Goal: Communication & Community: Answer question/provide support

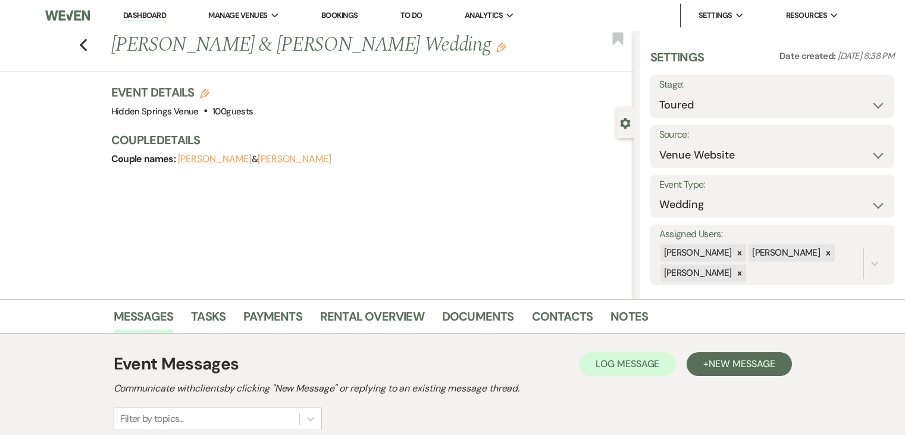
select select "5"
click at [149, 15] on link "Dashboard" at bounding box center [144, 15] width 43 height 11
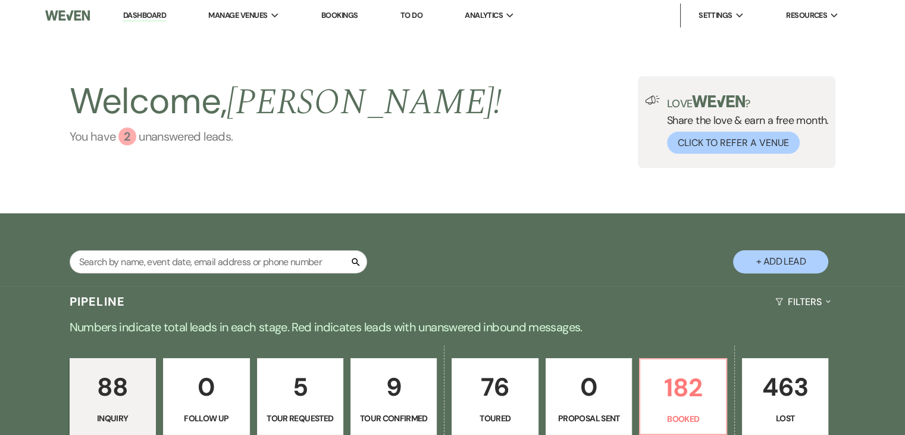
click at [168, 141] on link "You have 2 unanswered lead s ." at bounding box center [286, 136] width 433 height 18
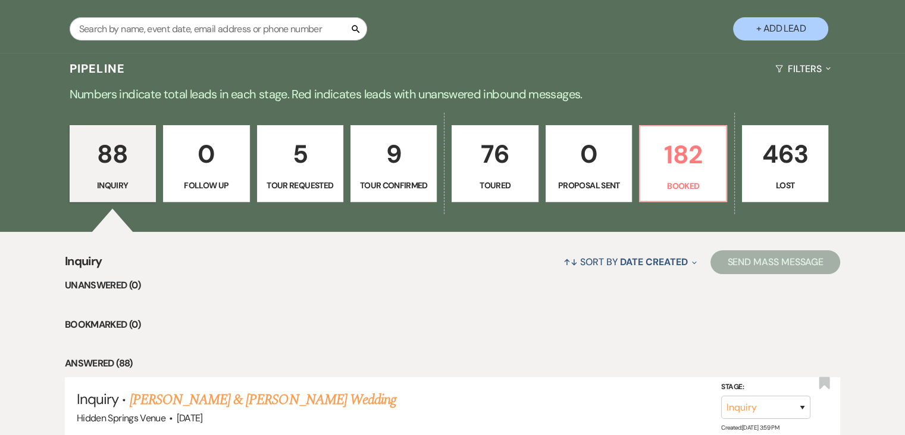
scroll to position [236, 0]
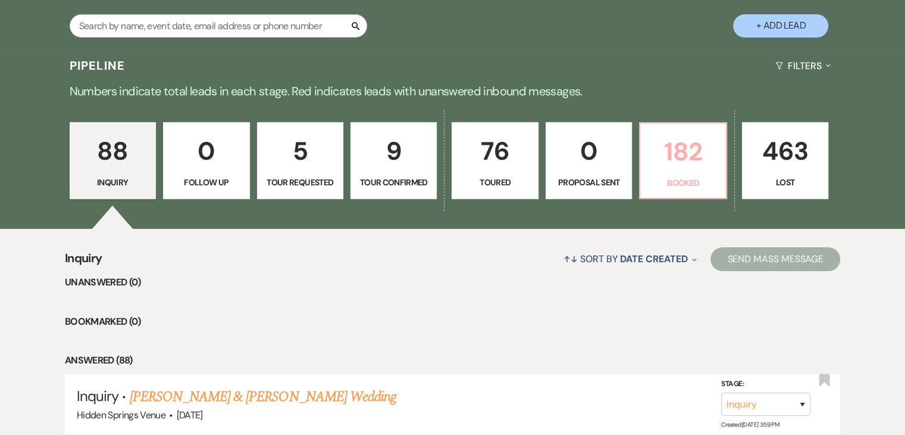
click at [676, 179] on p "Booked" at bounding box center [683, 182] width 71 height 13
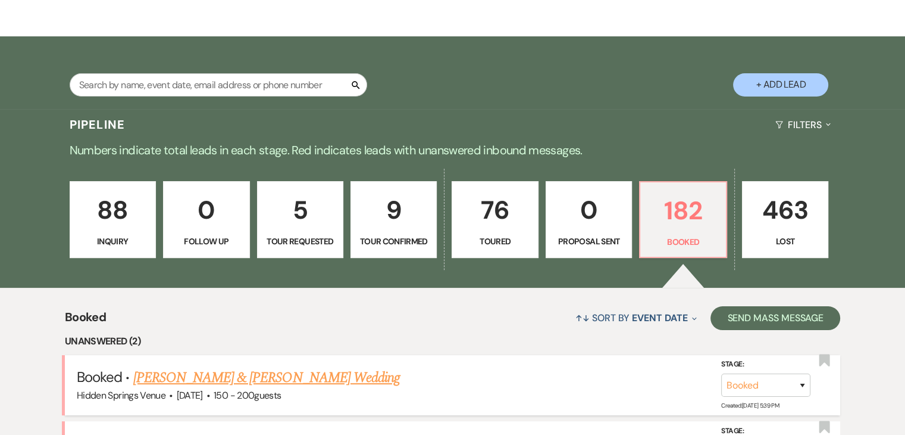
scroll to position [176, 0]
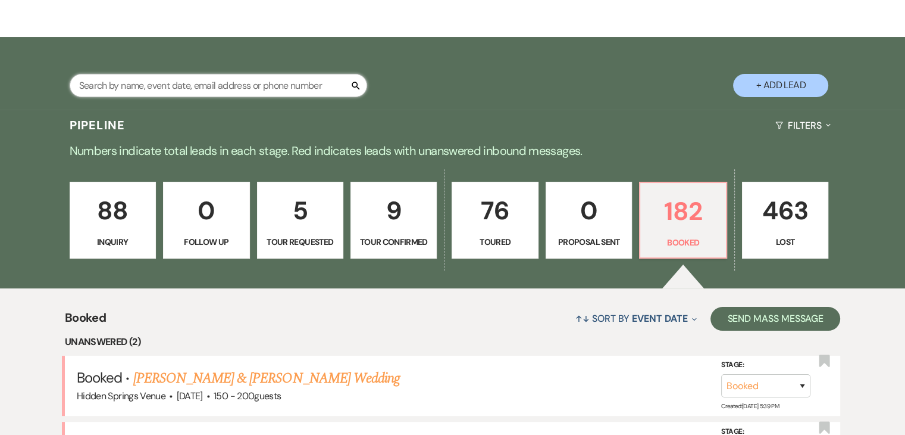
click at [309, 89] on input "text" at bounding box center [219, 85] width 298 height 23
type input "[PERSON_NAME]"
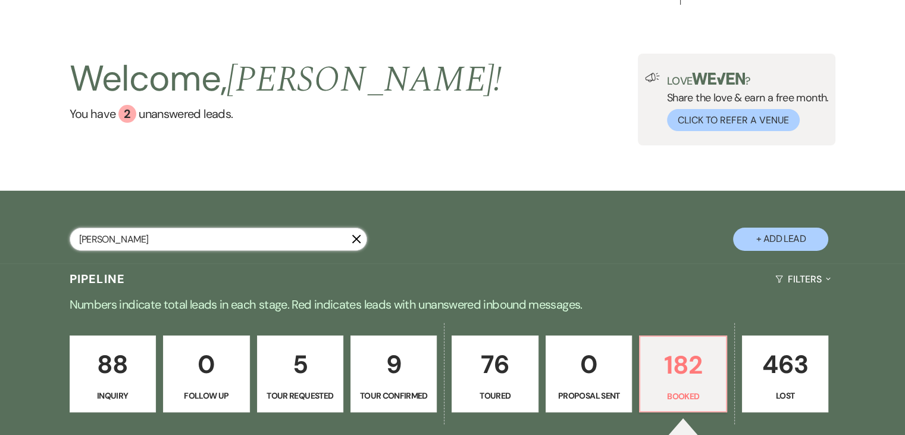
select select "4"
select select "8"
select select "4"
select select "5"
select select "8"
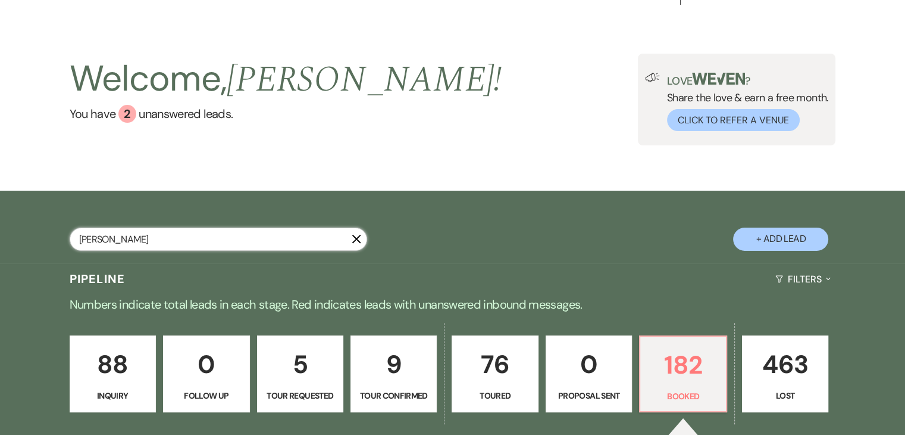
select select "6"
select select "8"
select select "6"
select select "5"
select select "8"
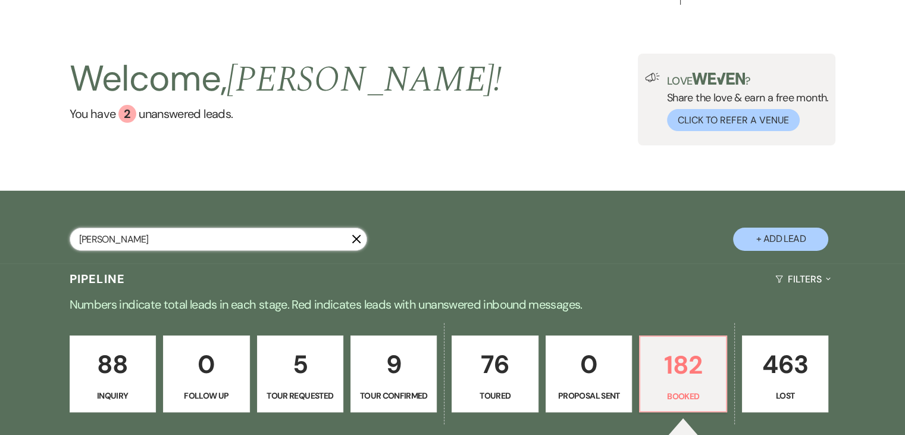
select select "4"
select select "8"
select select "11"
select select "8"
select select "11"
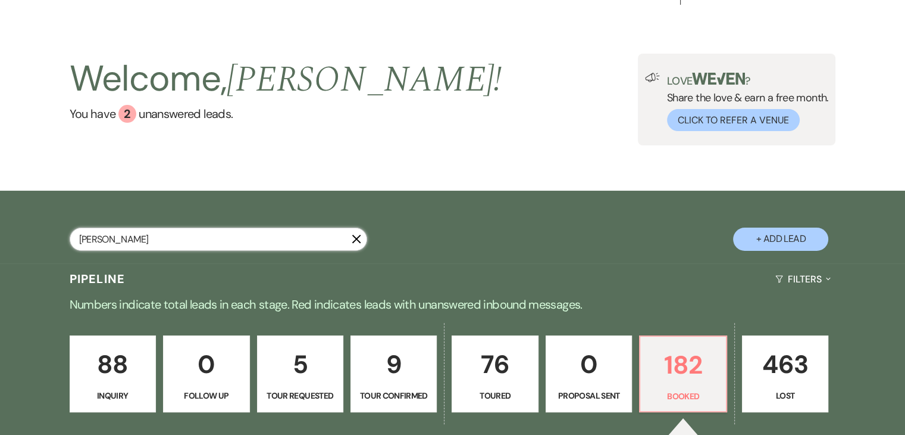
select select "8"
select select "4"
select select "8"
select select "4"
select select "8"
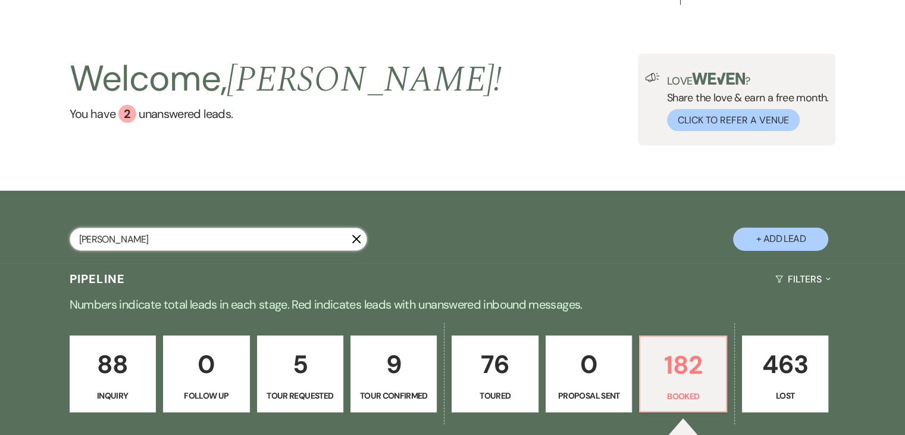
select select "5"
select select "8"
select select "5"
select select "8"
select select "5"
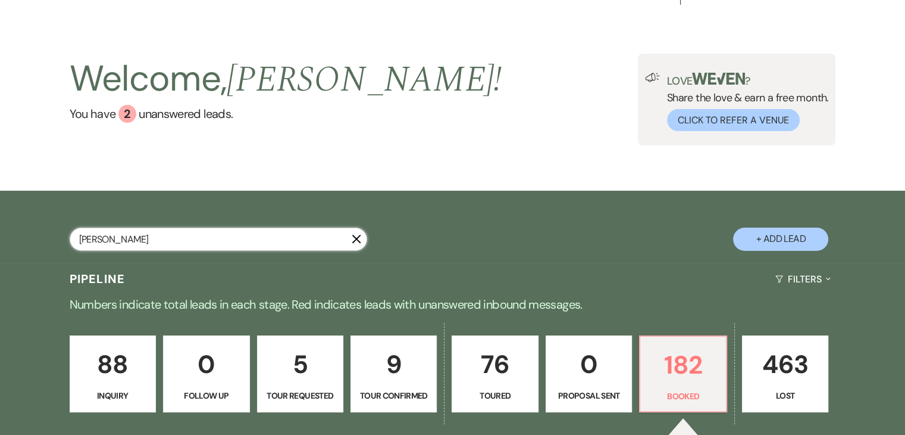
select select "8"
select select "1"
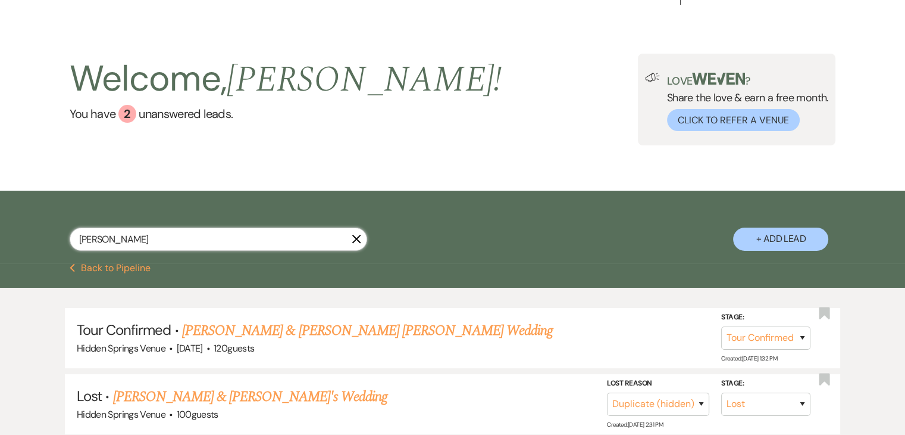
scroll to position [176, 0]
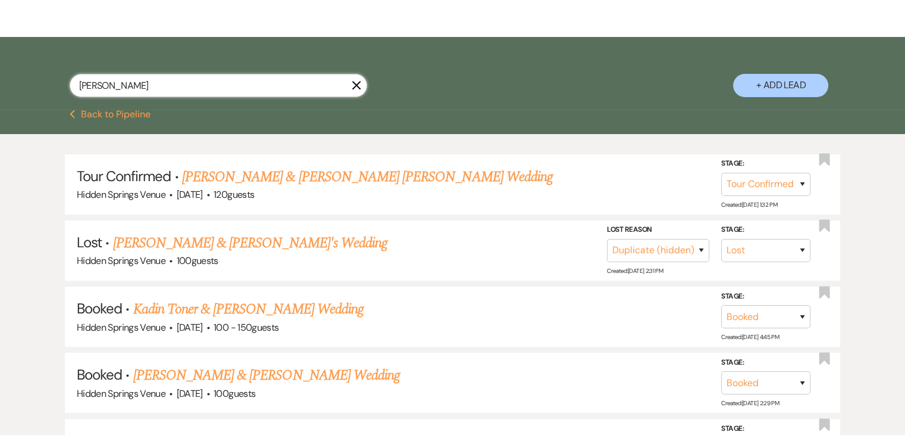
type input "[PERSON_NAME]"
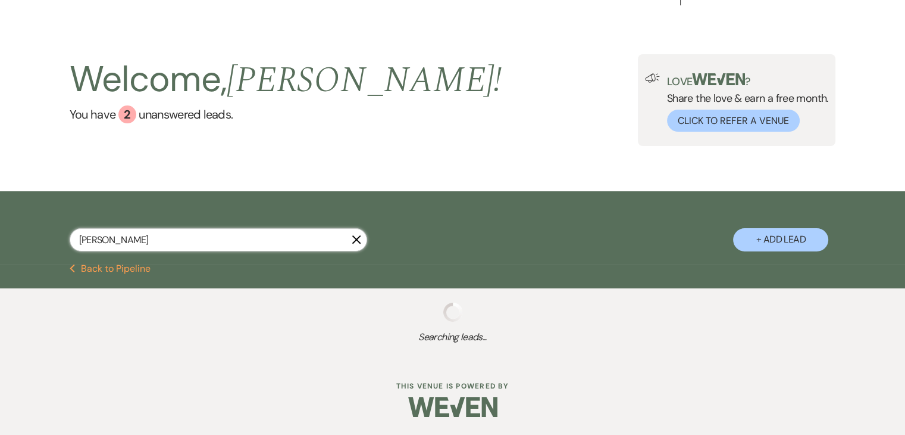
scroll to position [118, 0]
select select "8"
select select "4"
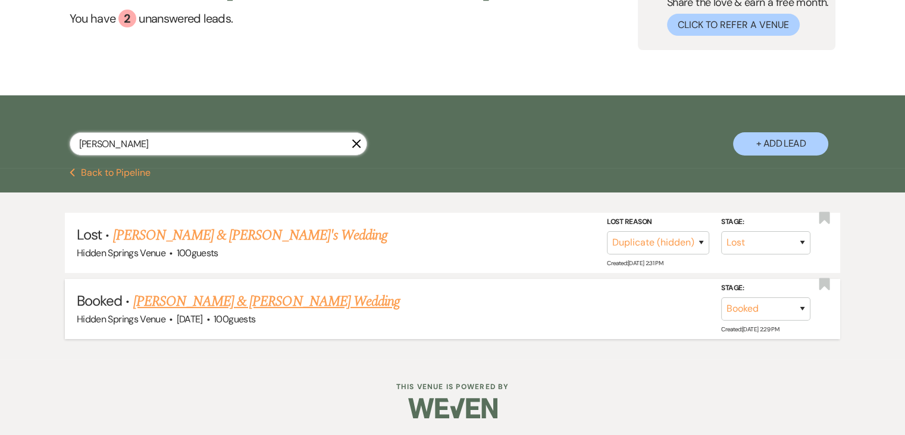
type input "[PERSON_NAME]"
click at [269, 293] on link "[PERSON_NAME] & [PERSON_NAME] Wedding" at bounding box center [266, 300] width 267 height 21
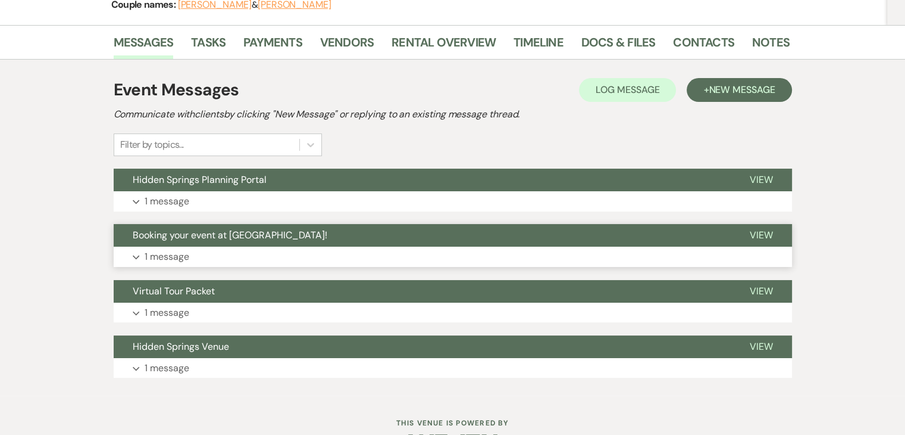
scroll to position [208, 0]
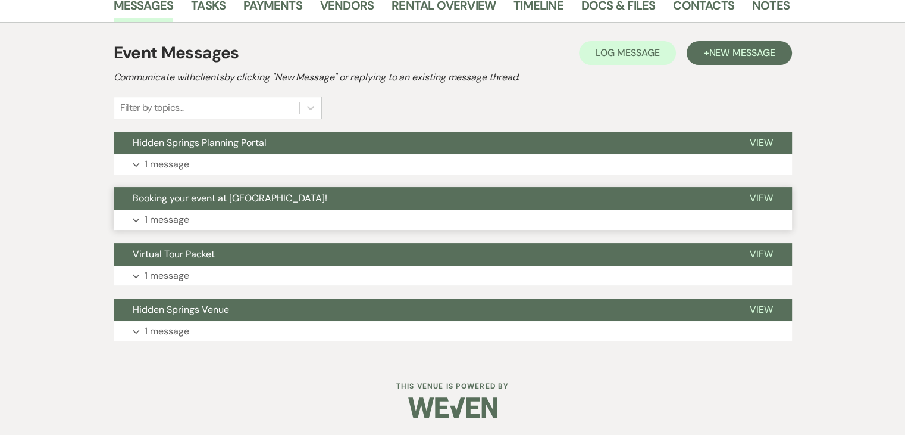
click at [293, 213] on button "Expand 1 message" at bounding box center [453, 220] width 679 height 20
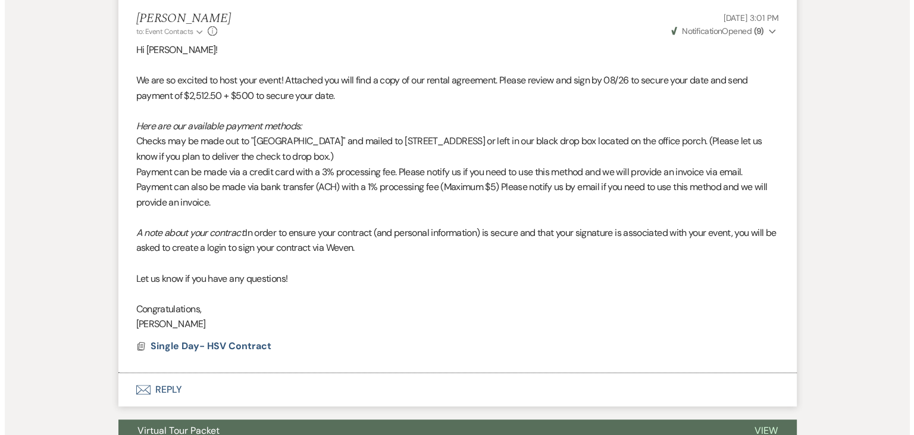
scroll to position [451, 0]
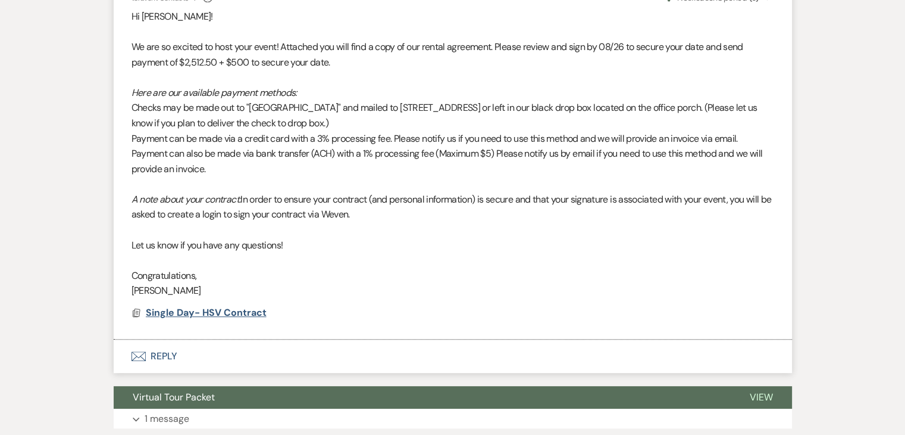
click at [221, 314] on span "Single Day- HSV Contract" at bounding box center [206, 312] width 121 height 13
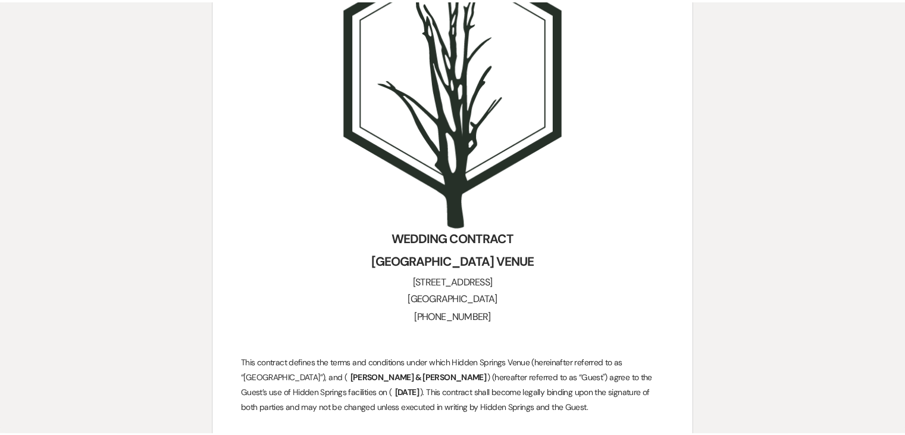
scroll to position [0, 0]
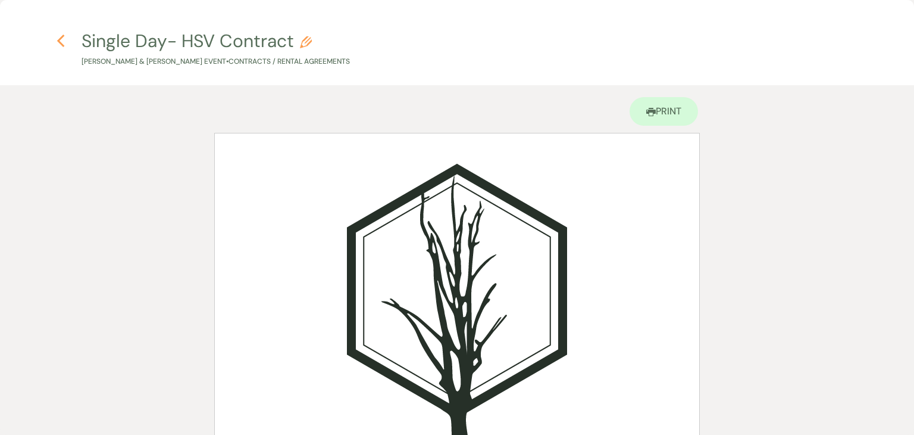
click at [60, 35] on icon "Previous" at bounding box center [61, 41] width 9 height 14
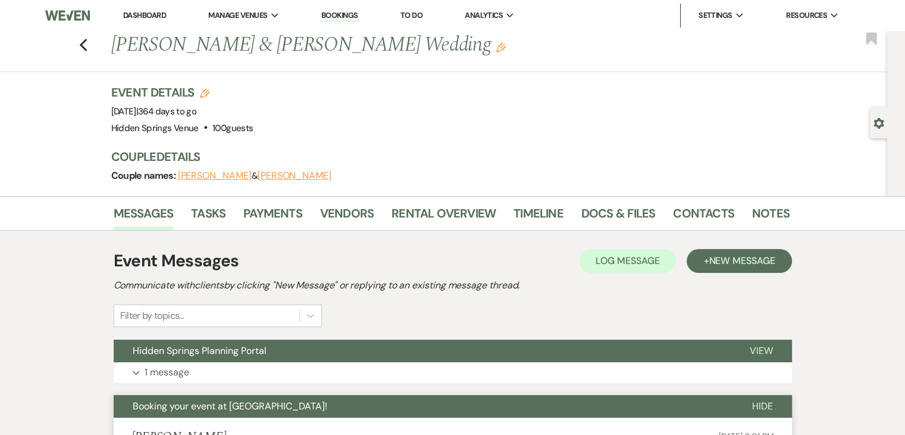
click at [136, 15] on link "Dashboard" at bounding box center [144, 15] width 43 height 10
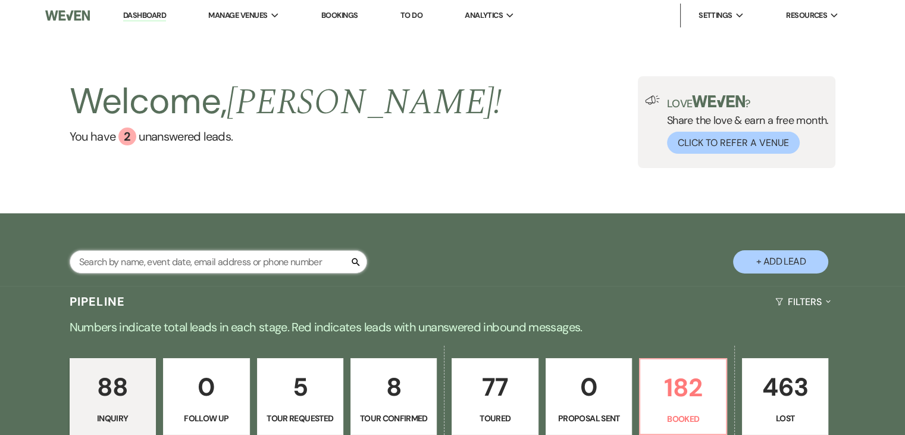
click at [200, 261] on input "text" at bounding box center [219, 261] width 298 height 23
type input "e"
type input "kelsey"
select select "8"
select select "6"
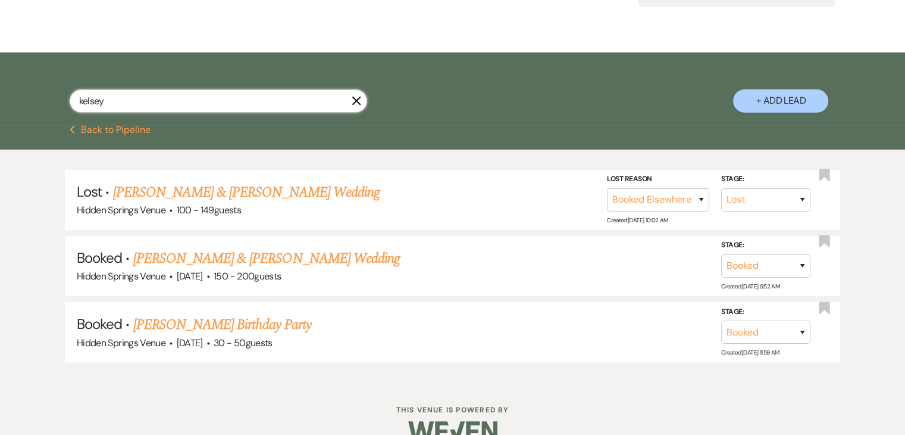
scroll to position [162, 0]
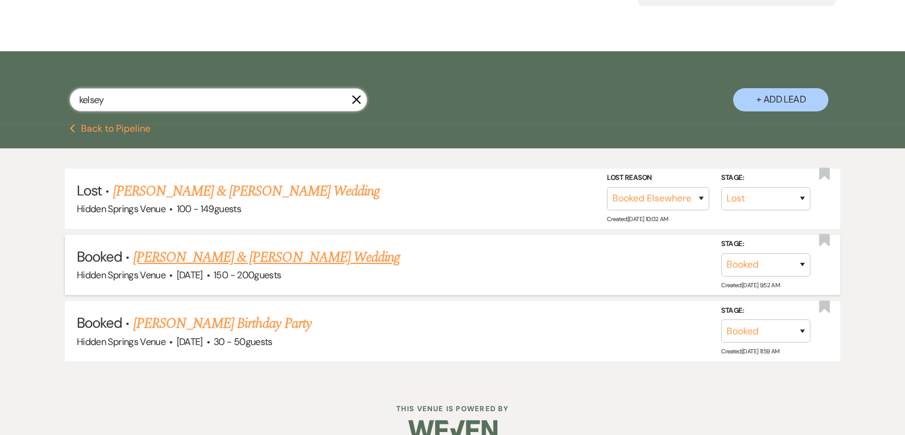
type input "kelsey"
click at [251, 258] on link "[PERSON_NAME] & [PERSON_NAME] Wedding" at bounding box center [266, 256] width 267 height 21
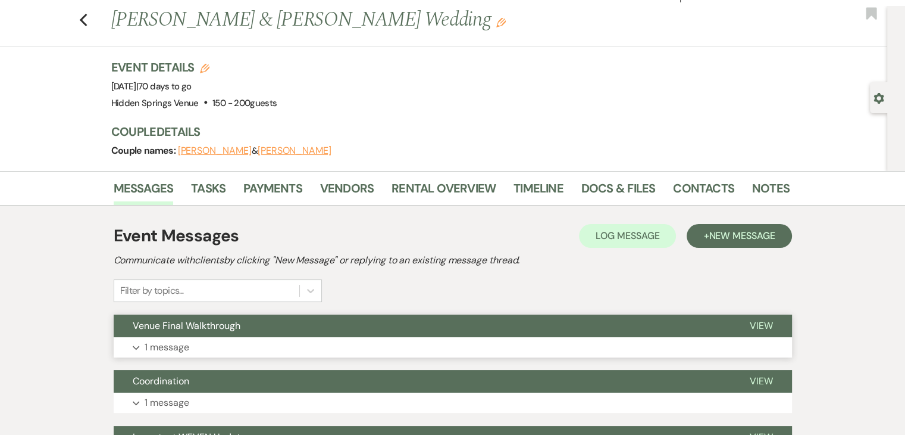
scroll to position [21, 0]
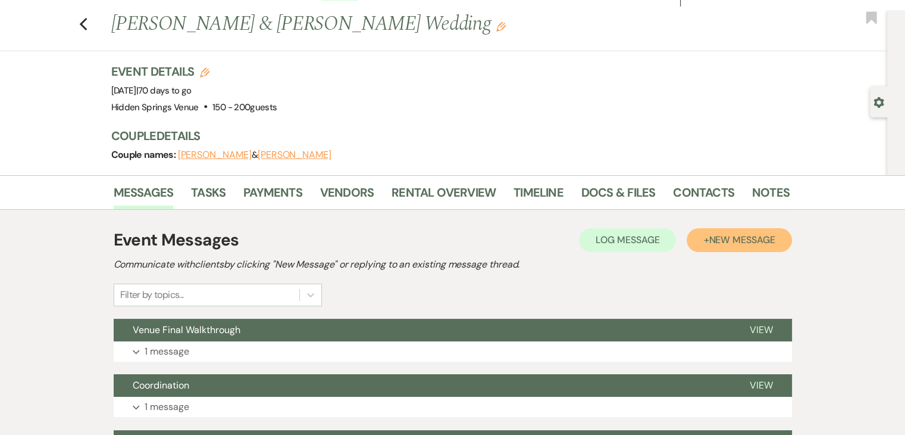
click at [715, 240] on span "New Message" at bounding box center [742, 239] width 66 height 13
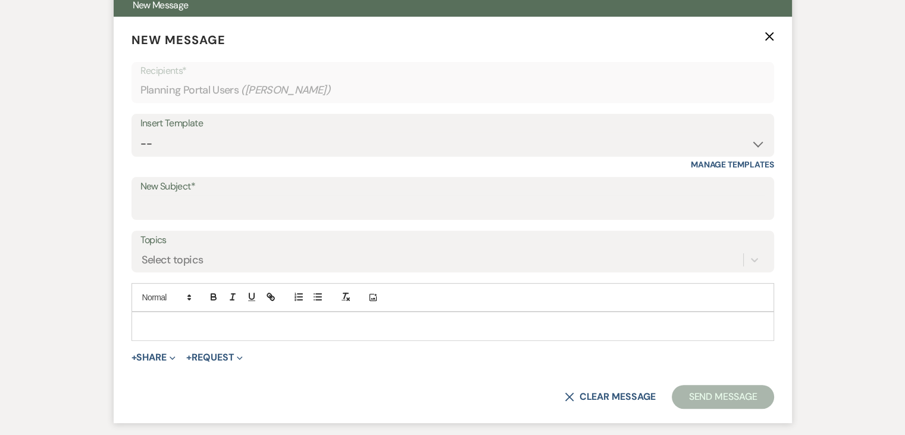
scroll to position [345, 0]
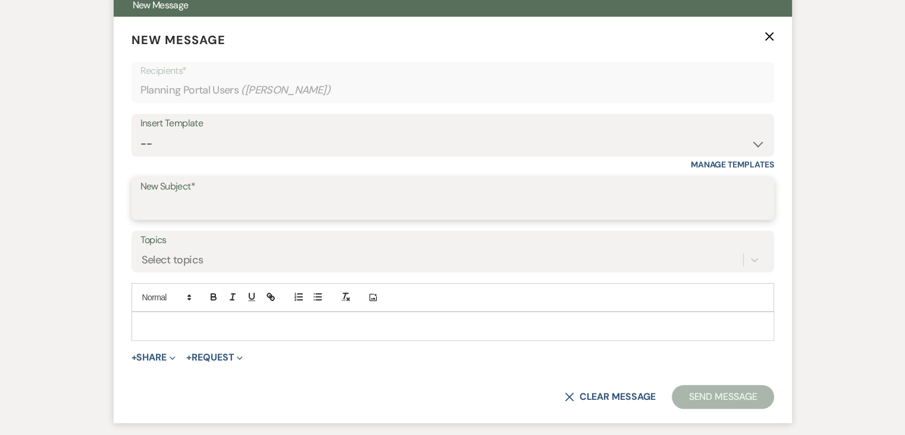
click at [369, 205] on input "New Subject*" at bounding box center [452, 206] width 625 height 23
type input "Final Walk Through: Follow up"
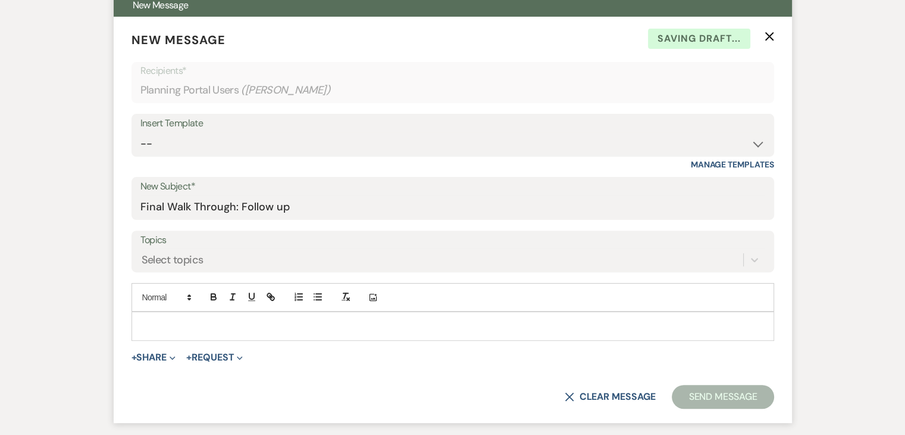
click at [271, 327] on p at bounding box center [453, 325] width 624 height 13
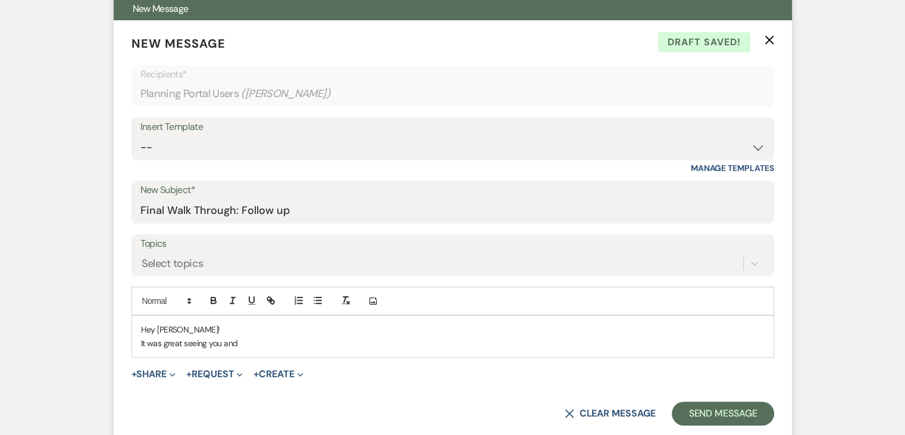
scroll to position [340, 0]
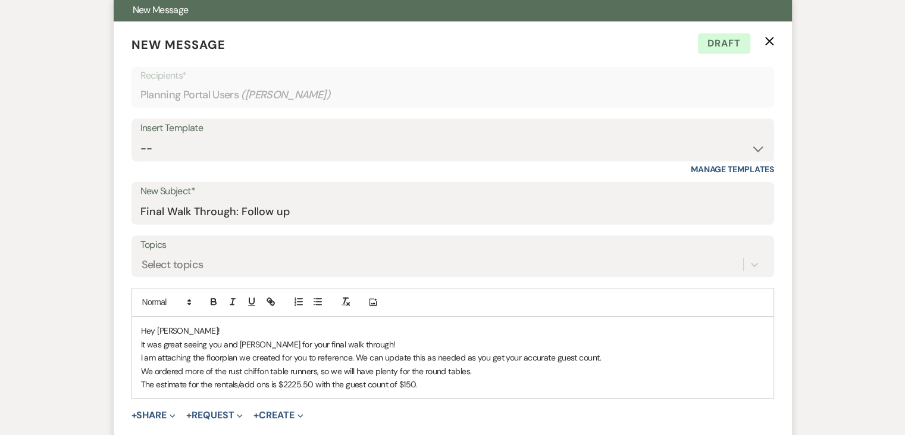
click at [289, 383] on p "The estimate for the rentals/add ons is $2225.50 with the guest count of $150." at bounding box center [453, 383] width 624 height 13
click at [405, 382] on p "The estimate for the rentals/add ons is $2,225.50 with the guest count of $150." at bounding box center [453, 383] width 624 height 13
click at [420, 389] on div "Hey [PERSON_NAME]! It was great seeing you and [PERSON_NAME] for your final wal…" at bounding box center [453, 357] width 642 height 81
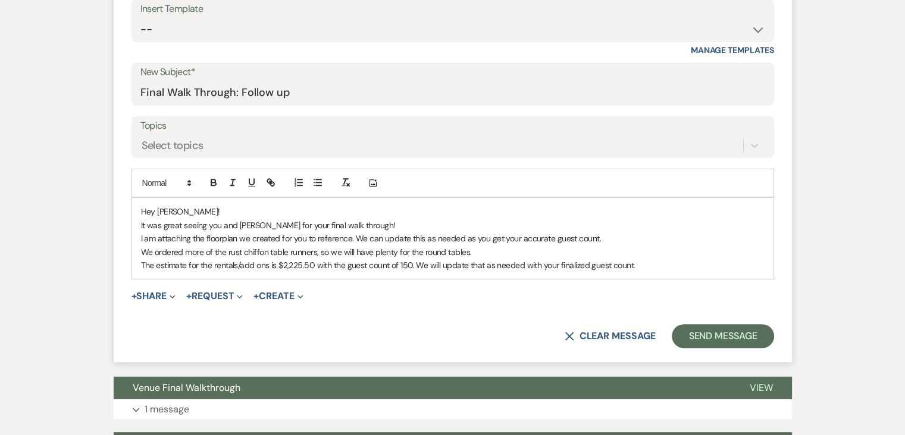
scroll to position [461, 0]
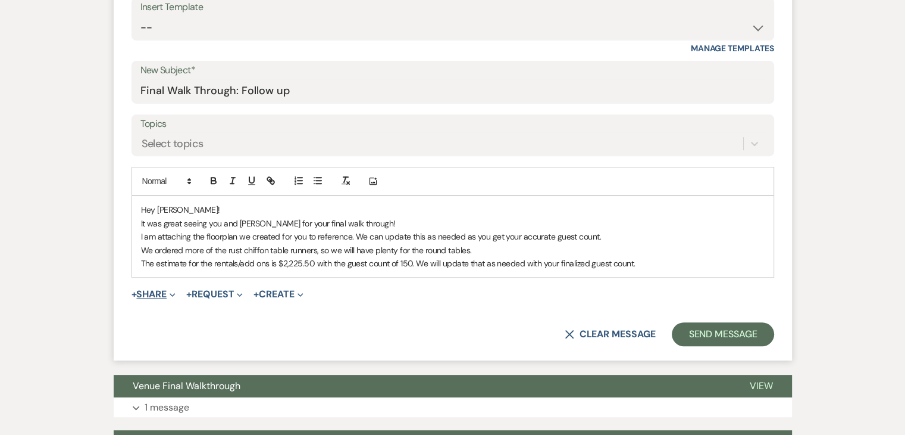
click at [158, 289] on button "+ Share Expand" at bounding box center [154, 294] width 45 height 10
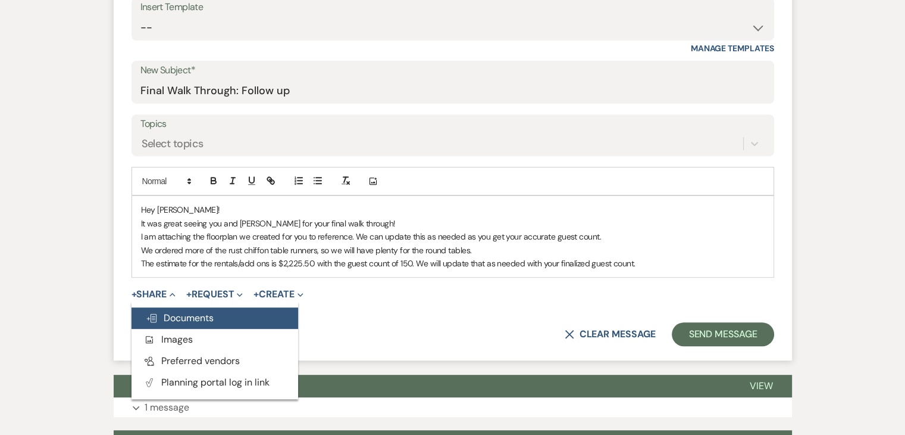
click at [179, 323] on button "Doc Upload Documents" at bounding box center [215, 317] width 167 height 21
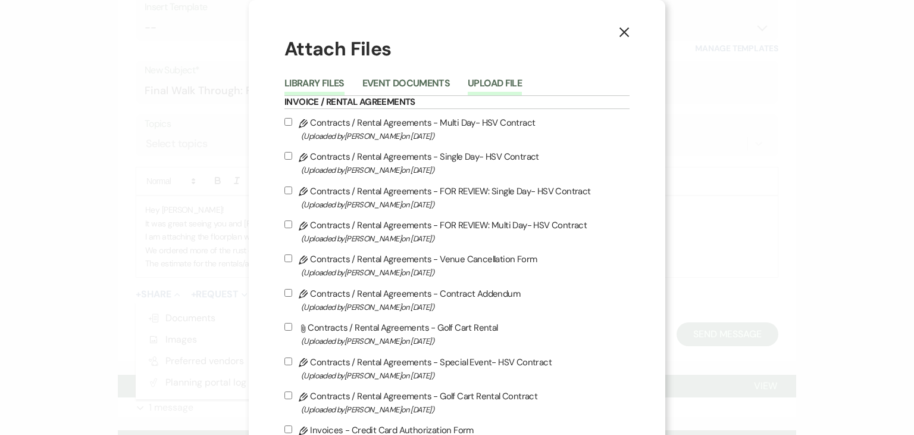
click at [484, 89] on button "Upload File" at bounding box center [495, 87] width 54 height 17
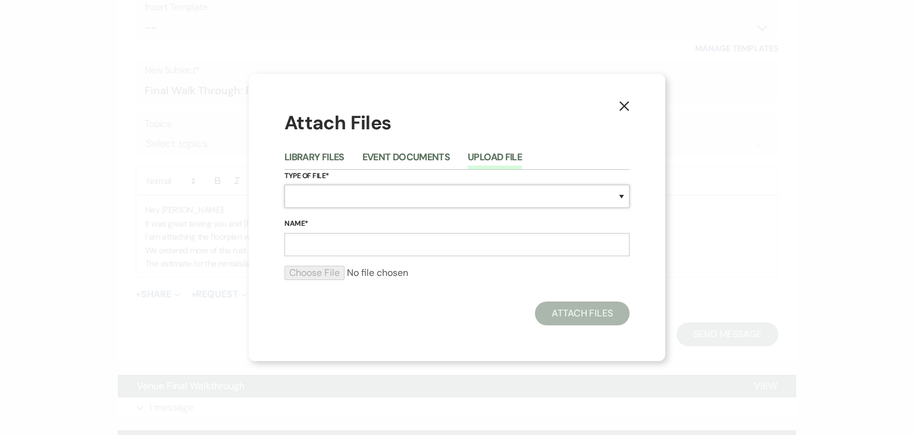
click at [387, 201] on select "Special Event Insurance Vendor Certificate of Insurance Contracts / Rental Agre…" at bounding box center [457, 196] width 345 height 23
select select "24"
click at [285, 185] on select "Special Event Insurance Vendor Certificate of Insurance Contracts / Rental Agre…" at bounding box center [457, 196] width 345 height 23
click at [360, 238] on input "Name*" at bounding box center [457, 244] width 345 height 23
type input "Reception"
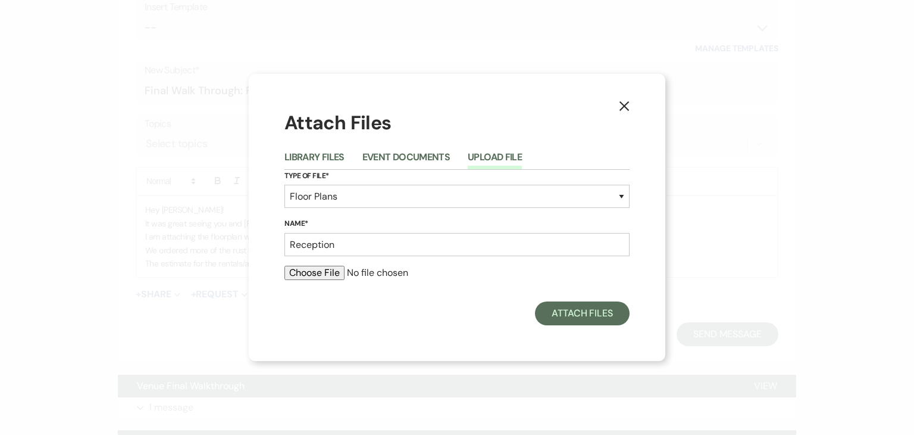
click at [319, 272] on input "file" at bounding box center [457, 272] width 345 height 14
type input "C:\fakepath\[PERSON_NAME] Reception (1).pdf"
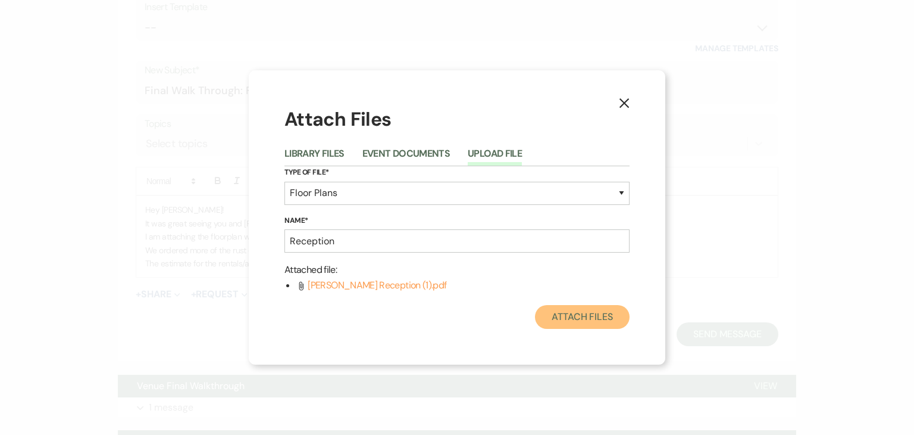
click at [560, 314] on button "Attach Files" at bounding box center [582, 317] width 95 height 24
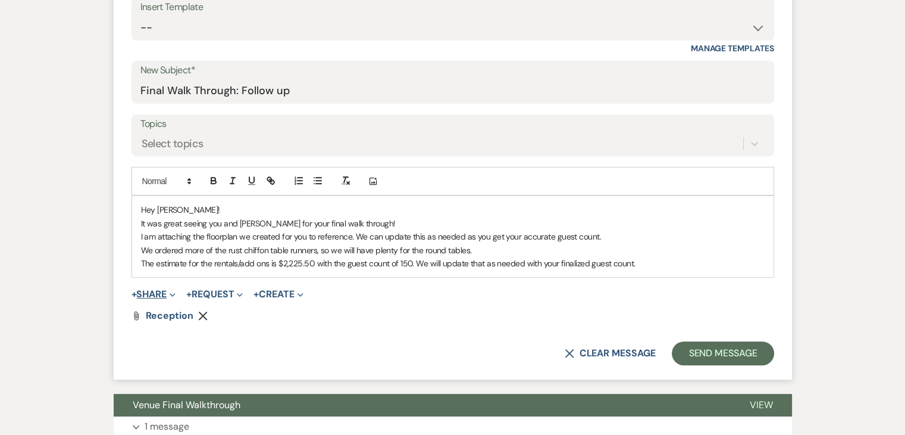
click at [170, 295] on span "Expand" at bounding box center [171, 294] width 9 height 13
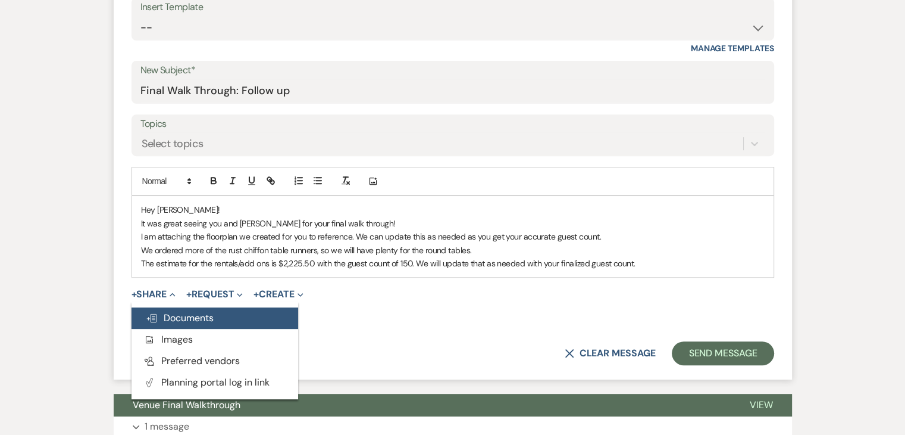
click at [182, 313] on span "Doc Upload Documents" at bounding box center [180, 317] width 68 height 13
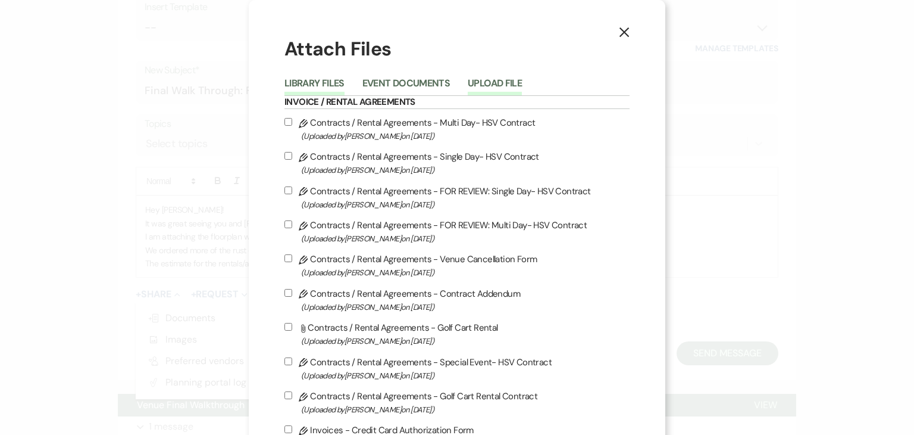
click at [495, 79] on button "Upload File" at bounding box center [495, 87] width 54 height 17
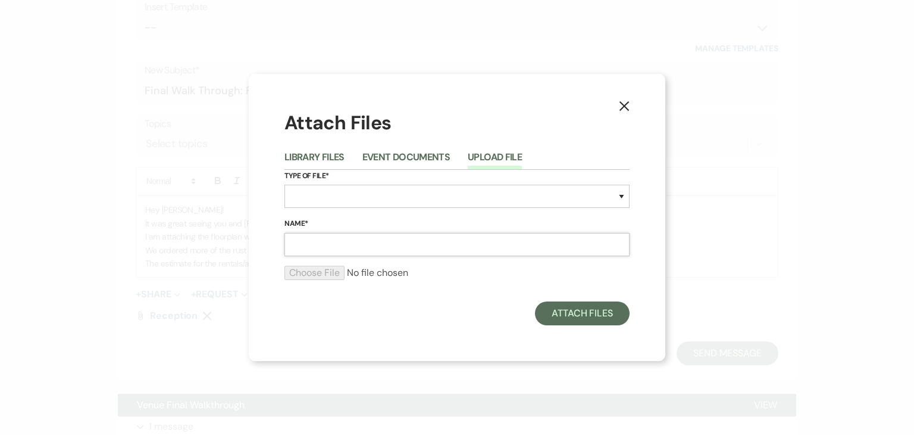
click at [391, 242] on input "Name*" at bounding box center [457, 244] width 345 height 23
type input "Rehearsal Dinner Floorplan"
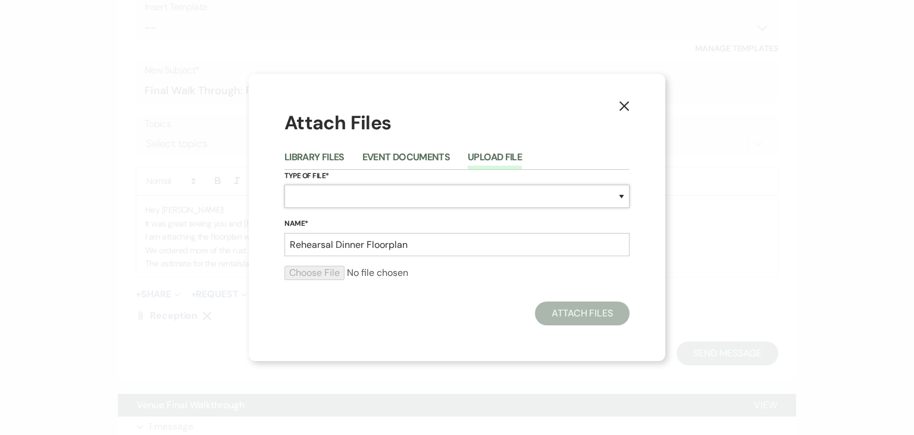
click at [324, 199] on select "Special Event Insurance Vendor Certificate of Insurance Contracts / Rental Agre…" at bounding box center [457, 196] width 345 height 23
select select "24"
click at [285, 185] on select "Special Event Insurance Vendor Certificate of Insurance Contracts / Rental Agre…" at bounding box center [457, 196] width 345 height 23
click at [334, 270] on input "file" at bounding box center [457, 272] width 345 height 14
type input "C:\fakepath\[PERSON_NAME] Rehearsal Dinner (1).pdf"
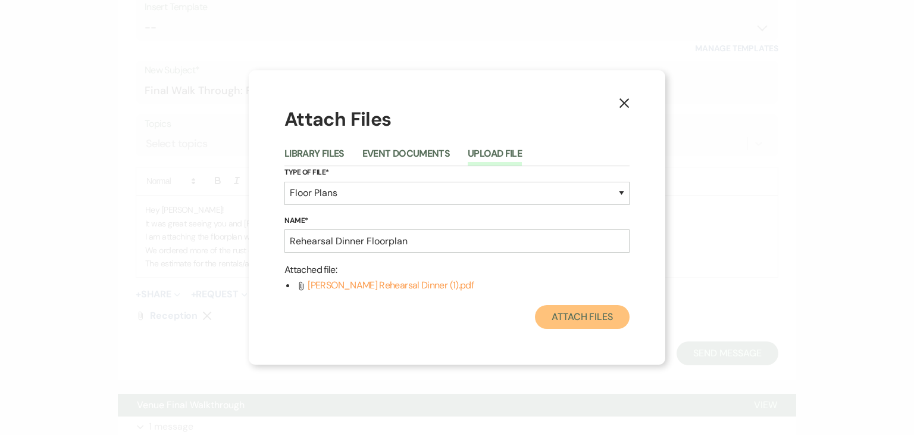
click at [574, 316] on button "Attach Files" at bounding box center [582, 317] width 95 height 24
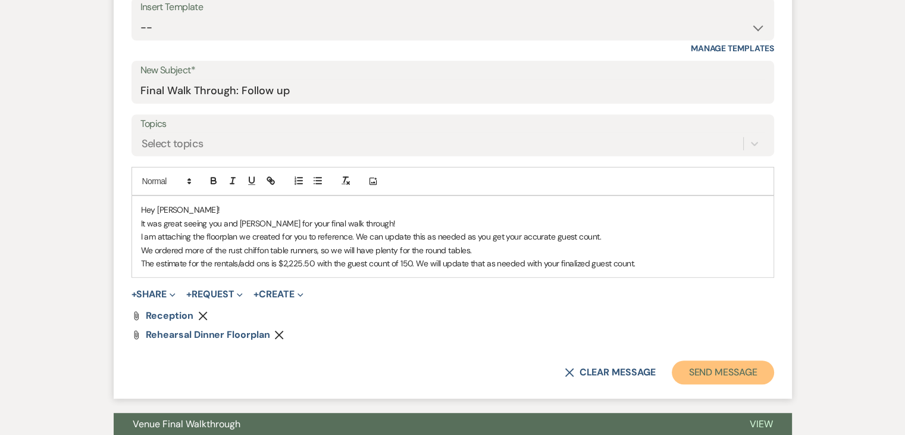
click at [717, 371] on button "Send Message" at bounding box center [723, 372] width 102 height 24
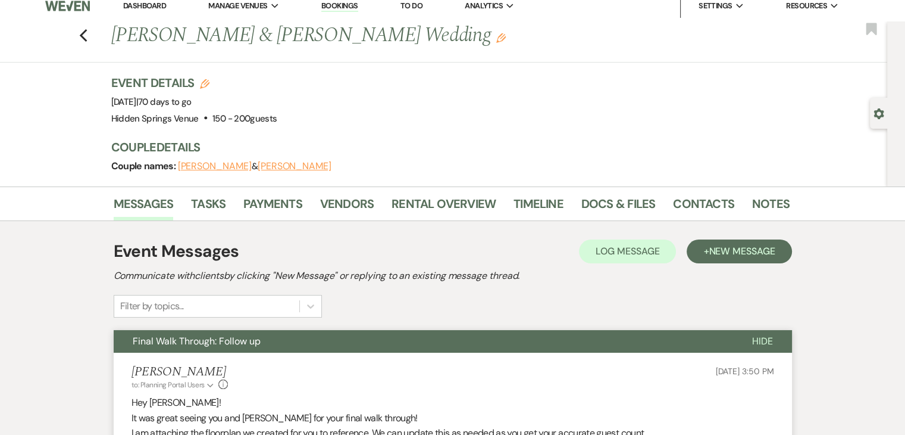
scroll to position [0, 0]
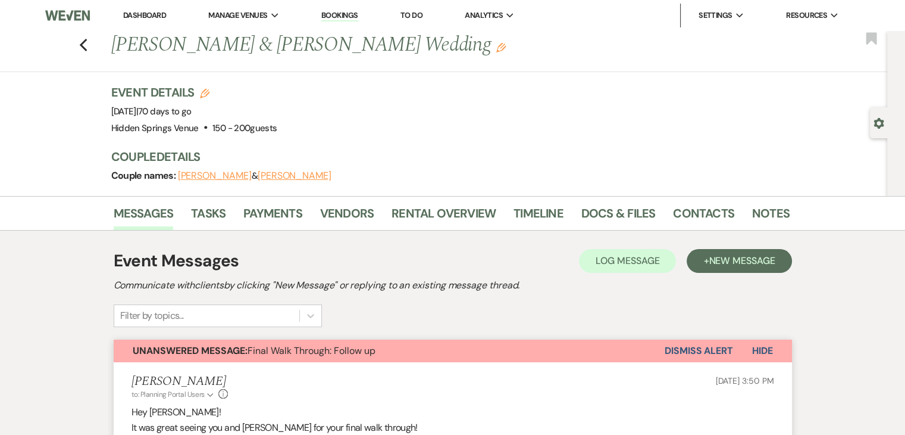
click at [135, 18] on link "Dashboard" at bounding box center [144, 15] width 43 height 10
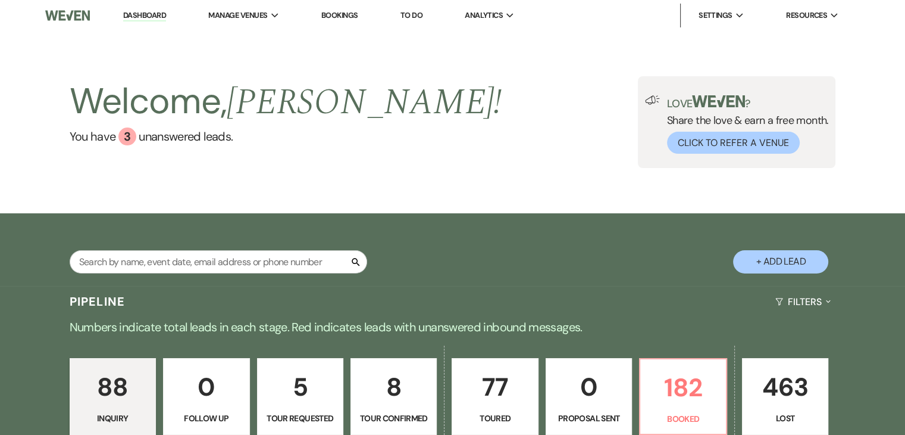
scroll to position [126, 0]
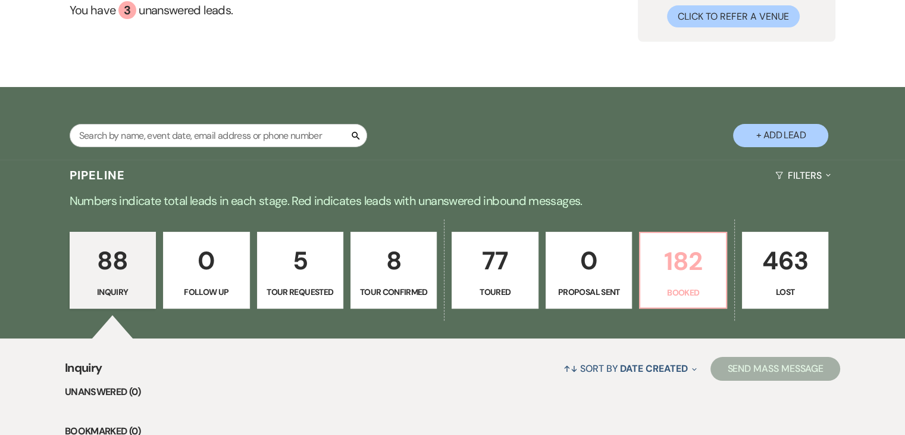
click at [676, 258] on p "182" at bounding box center [683, 261] width 71 height 40
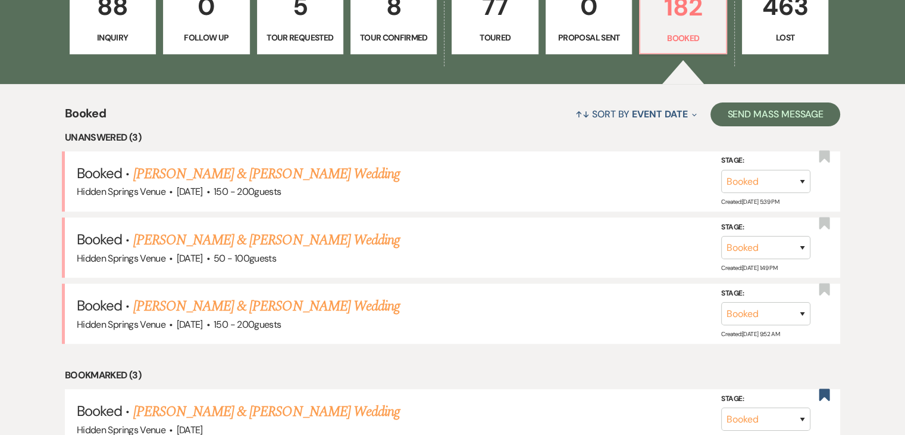
scroll to position [383, 0]
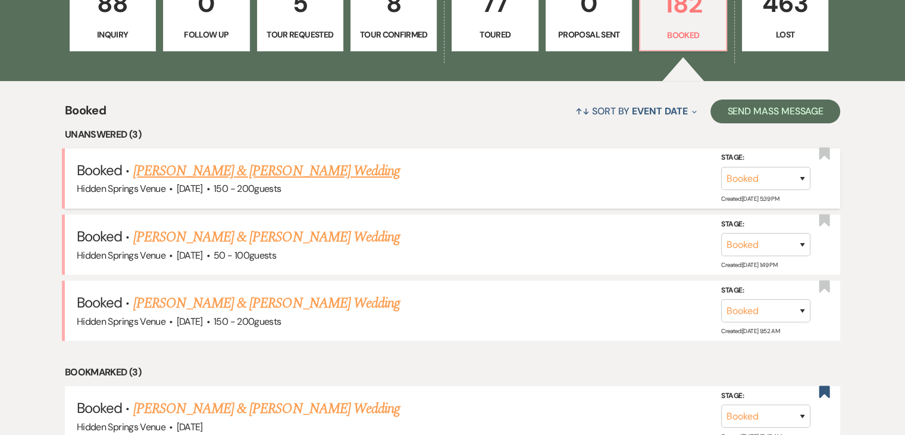
click at [281, 183] on span "150 - 200 guests" at bounding box center [247, 188] width 67 height 13
click at [293, 171] on link "[PERSON_NAME] & [PERSON_NAME] Wedding" at bounding box center [266, 170] width 267 height 21
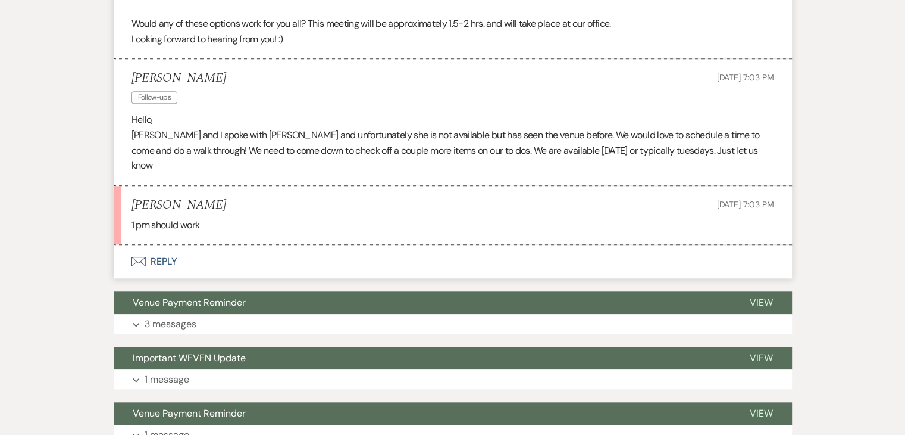
scroll to position [1131, 0]
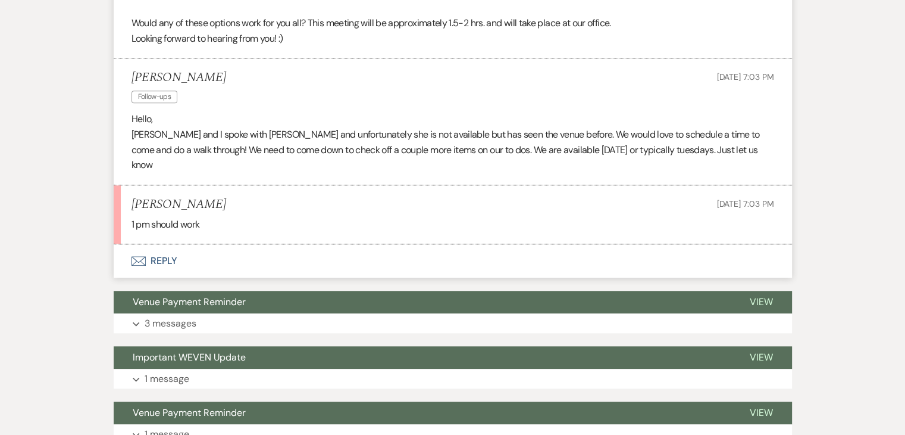
click at [160, 244] on button "Envelope Reply" at bounding box center [453, 260] width 679 height 33
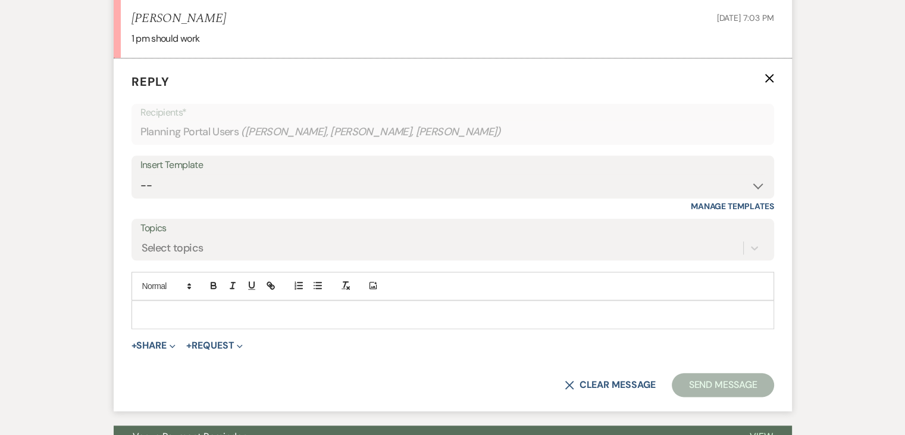
scroll to position [1317, 0]
click at [198, 173] on select "-- Initial Inquiry Response Tour Request Response Follow Up Review Email Check-…" at bounding box center [452, 184] width 625 height 23
select select "5451"
click at [140, 173] on select "-- Initial Inquiry Response Tour Request Response Follow Up Review Email Check-…" at bounding box center [452, 184] width 625 height 23
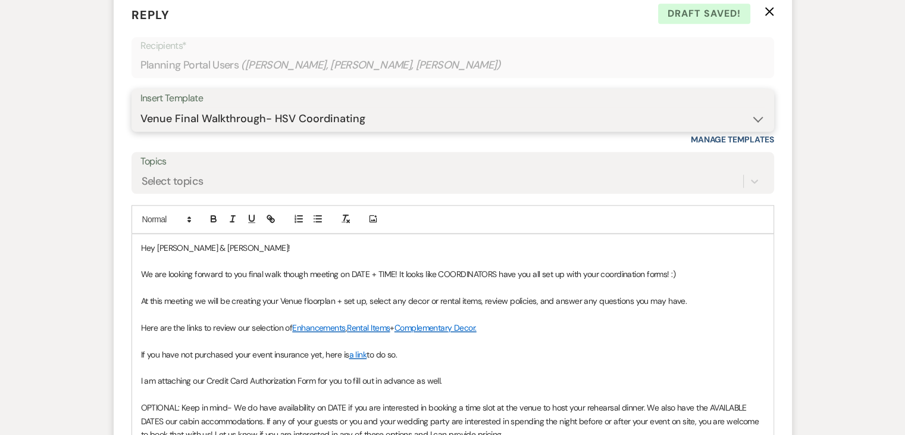
scroll to position [1386, 0]
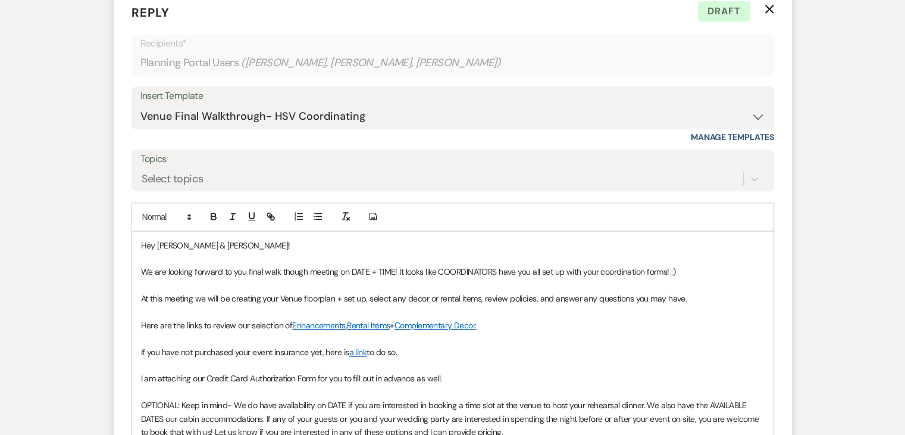
click at [393, 266] on span "We are looking forward to you final walk though meeting on DATE + TIME! It look…" at bounding box center [408, 271] width 535 height 11
drag, startPoint x: 730, startPoint y: 254, endPoint x: 450, endPoint y: 258, distance: 279.8
click at [450, 265] on p "We are looking forward to you final walk though meeting on [DATE] 1pm EST! It l…" at bounding box center [453, 271] width 624 height 13
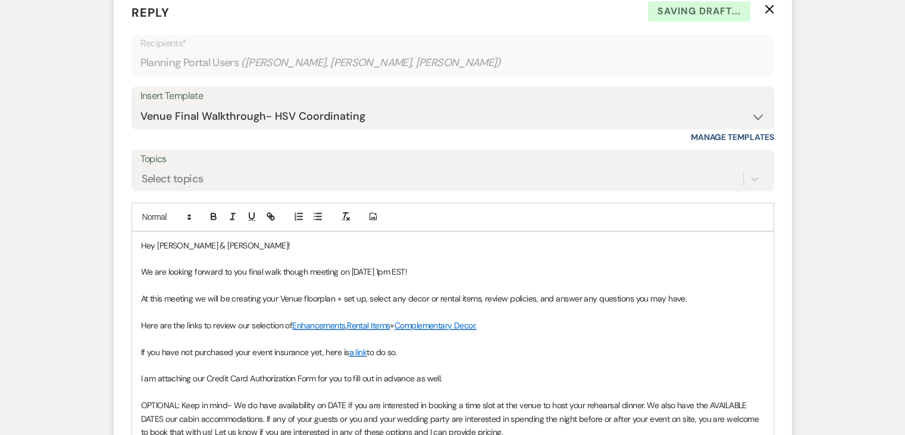
click at [486, 293] on span "At this meeting we will be creating your Venue floorplan + set up, select any d…" at bounding box center [414, 298] width 546 height 11
click at [139, 305] on div "Hey [PERSON_NAME] & [PERSON_NAME]! We are looking forward to you final walk tho…" at bounding box center [453, 359] width 642 height 254
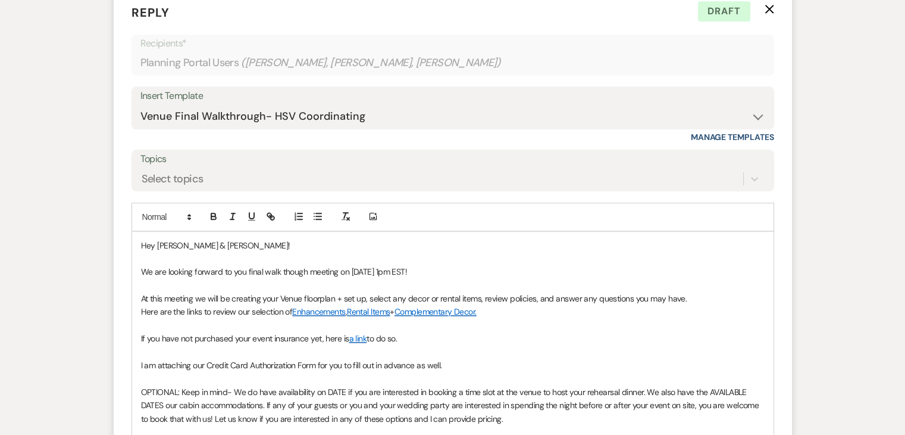
click at [141, 318] on p at bounding box center [453, 324] width 624 height 13
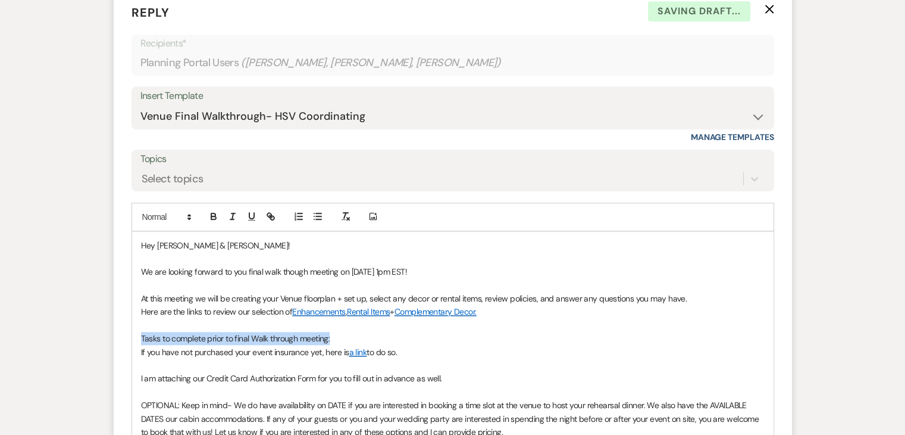
drag, startPoint x: 335, startPoint y: 323, endPoint x: 127, endPoint y: 326, distance: 208.3
click at [127, 326] on form "Reply X Saving draft... Recipients* Planning Portal Users ( [PERSON_NAME], [PER…" at bounding box center [453, 278] width 679 height 579
click at [249, 211] on icon "button" at bounding box center [251, 216] width 11 height 11
click at [215, 211] on icon "button" at bounding box center [213, 216] width 11 height 11
click at [139, 333] on div "Hey [PERSON_NAME] & [PERSON_NAME]! We are looking forward to you final walk tho…" at bounding box center [453, 359] width 642 height 254
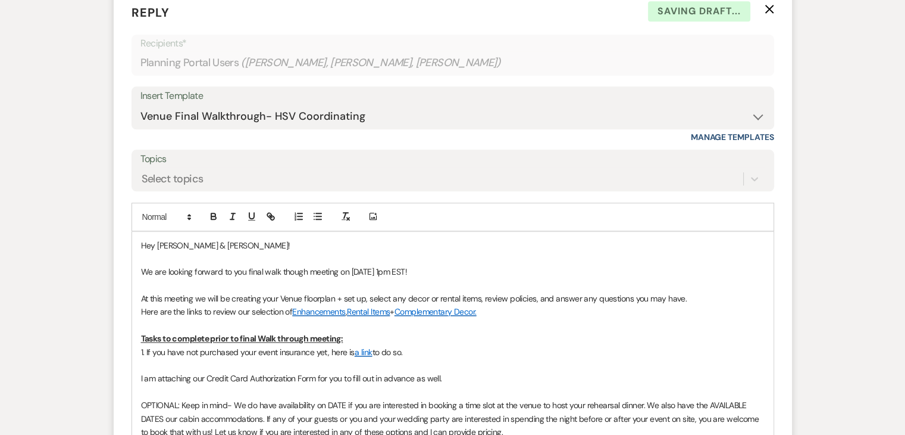
click at [138, 360] on div "Hey [PERSON_NAME] & [PERSON_NAME]! We are looking forward to you final walk tho…" at bounding box center [453, 359] width 642 height 254
click at [458, 371] on p "2. I am attaching our Credit Card Authorization Form for you to fill out in adv…" at bounding box center [453, 377] width 624 height 13
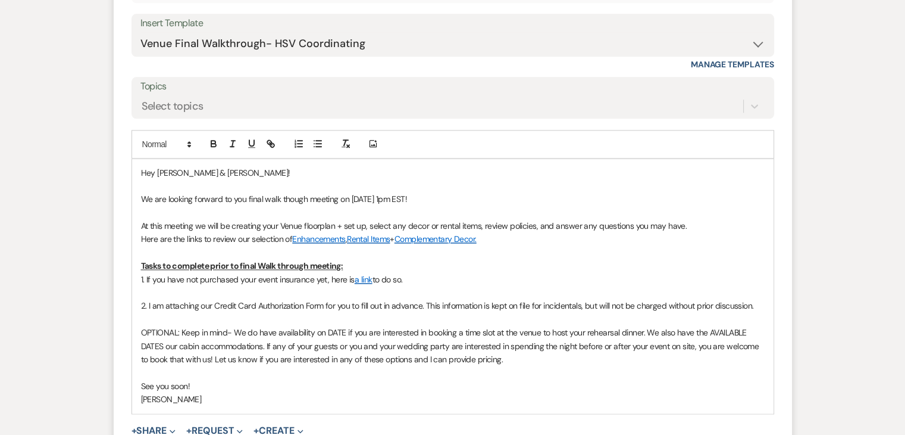
scroll to position [1460, 0]
click at [586, 299] on span "2. I am attaching our Credit Card Authorization Form for you to fill out in adv…" at bounding box center [447, 304] width 613 height 11
click at [599, 299] on span "2. I am attaching our Credit Card Authorization Form for you to fill out in adv…" at bounding box center [447, 304] width 613 height 11
click at [665, 299] on span "2. I am attaching our Credit Card Authorization Form for you to fill out in adv…" at bounding box center [447, 304] width 613 height 11
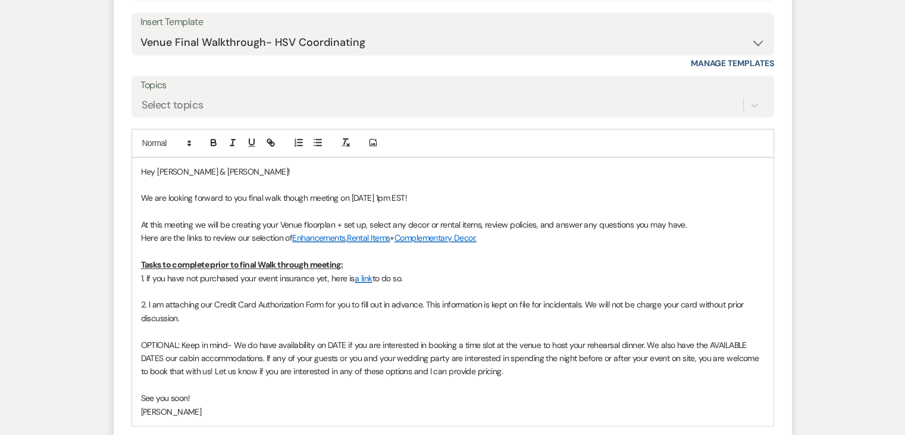
click at [677, 324] on p at bounding box center [453, 330] width 624 height 13
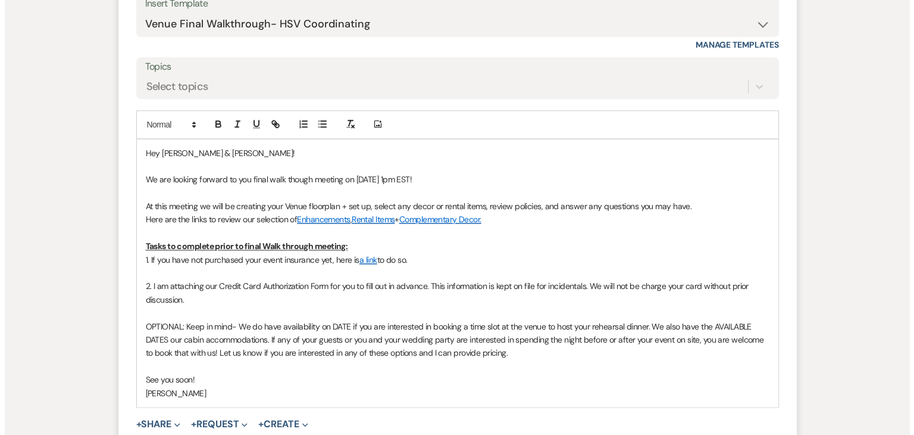
scroll to position [1479, 0]
click at [157, 418] on button "+ Share Expand" at bounding box center [154, 423] width 45 height 10
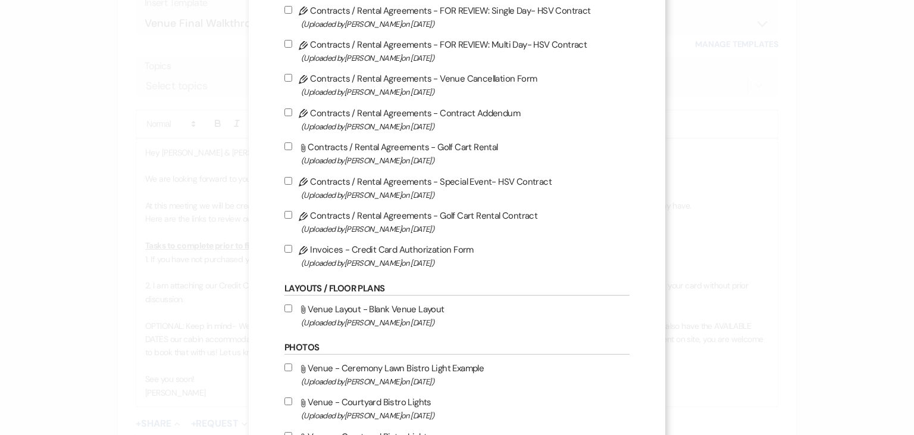
scroll to position [192, 0]
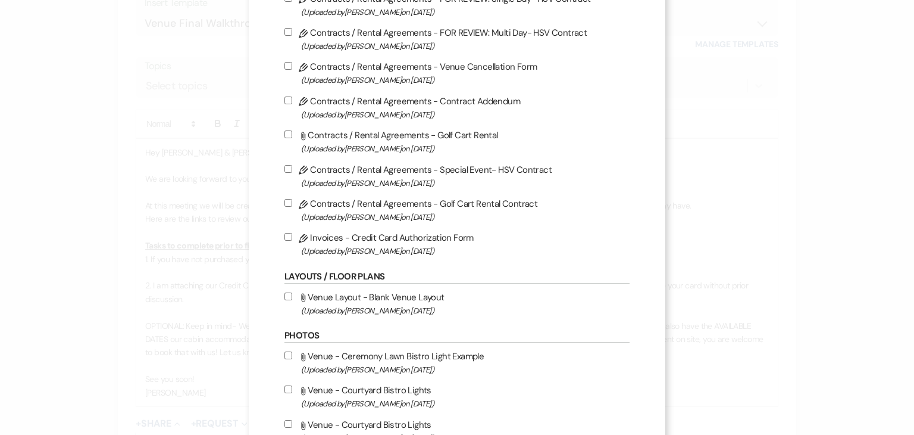
click at [285, 238] on input "Pencil Invoices - Credit Card Authorization Form (Uploaded by [PERSON_NAME] on …" at bounding box center [289, 237] width 8 height 8
checkbox input "true"
click at [285, 204] on input "Pencil Contracts / Rental Agreements - Golf Cart Rental Contract (Uploaded by […" at bounding box center [289, 203] width 8 height 8
checkbox input "true"
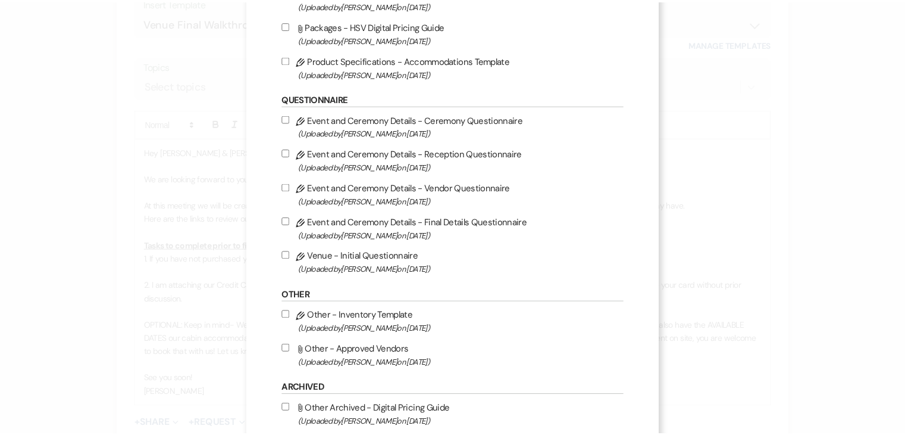
scroll to position [1261, 0]
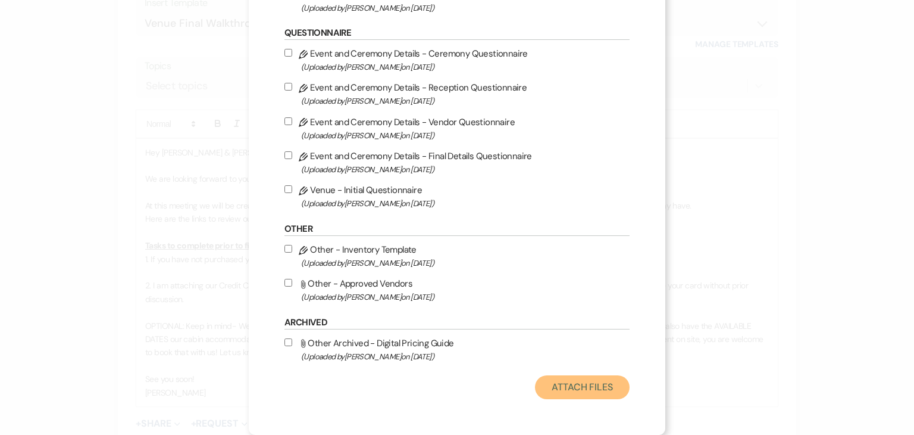
click at [583, 381] on button "Attach Files" at bounding box center [582, 387] width 95 height 24
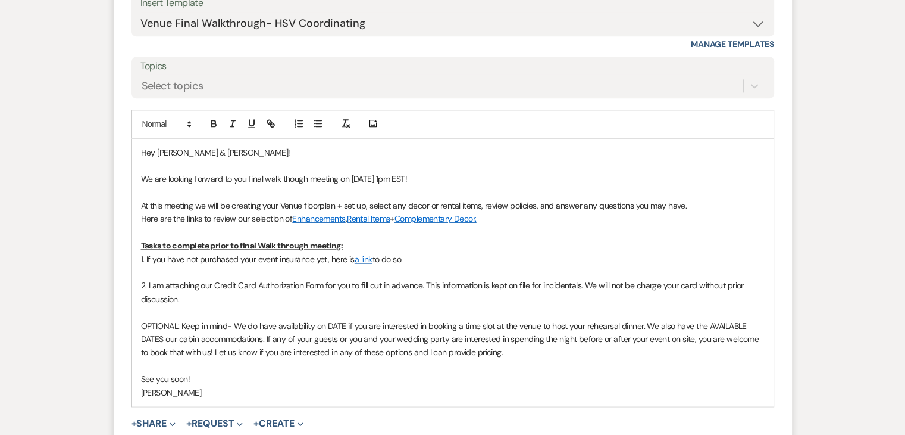
click at [207, 305] on p at bounding box center [453, 311] width 624 height 13
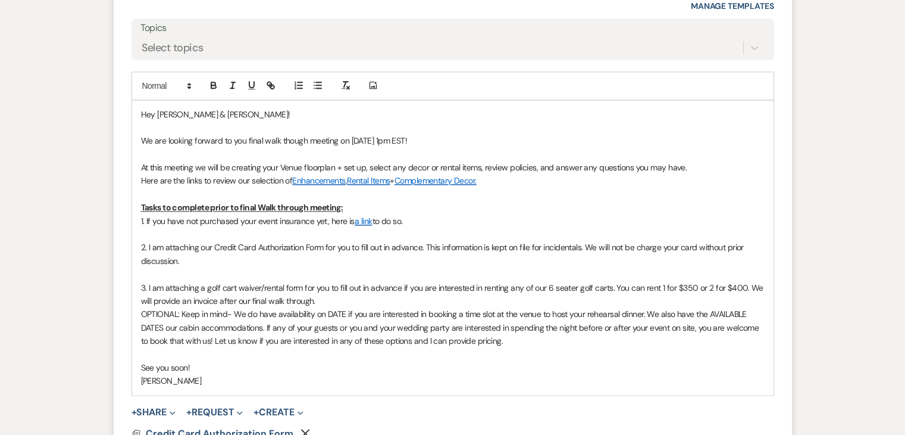
scroll to position [1519, 0]
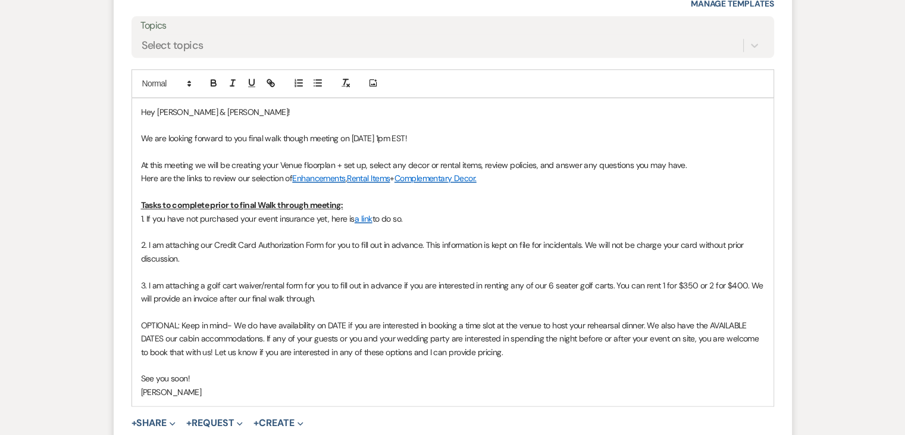
click at [377, 279] on p "3. I am attaching a golf cart waiver/rental form for you to fill out in advance…" at bounding box center [453, 292] width 624 height 27
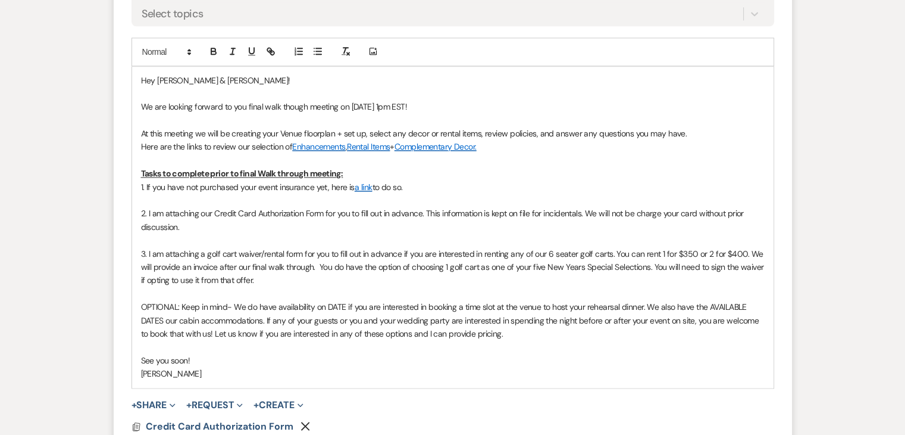
scroll to position [1550, 0]
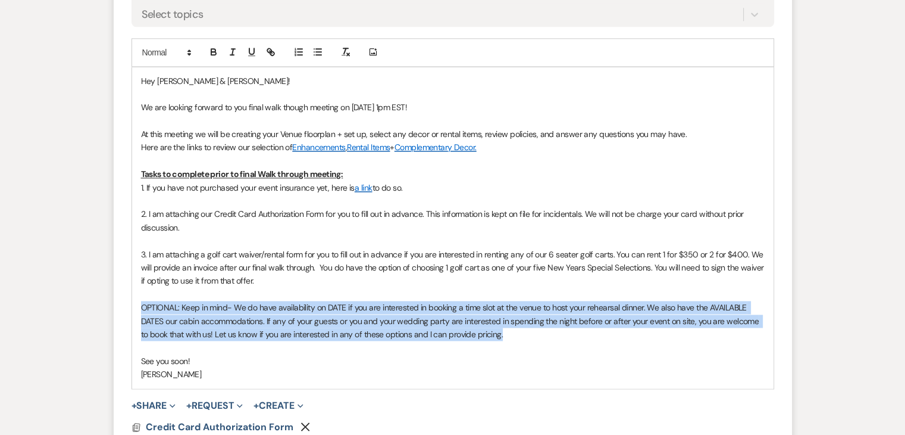
drag, startPoint x: 501, startPoint y: 316, endPoint x: 134, endPoint y: 286, distance: 367.9
click at [134, 286] on div "Hey [PERSON_NAME] & [PERSON_NAME]! We are looking forward to you final walk tho…" at bounding box center [453, 227] width 642 height 321
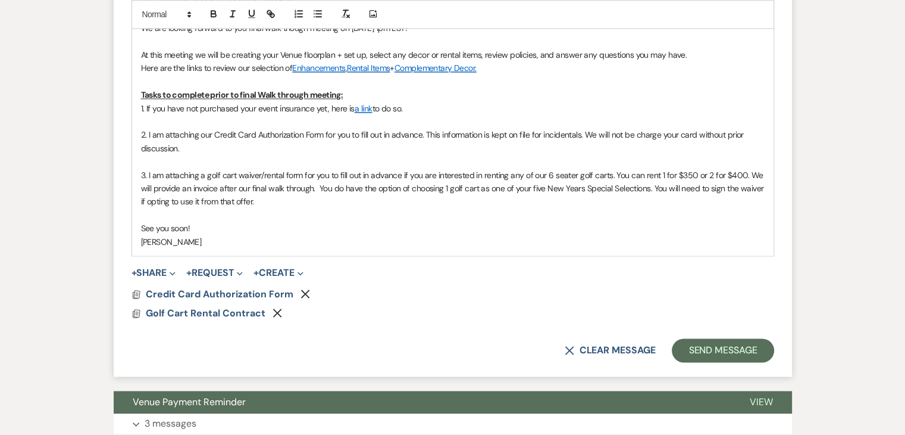
scroll to position [1629, 0]
click at [265, 183] on p "3. I am attaching a golf cart waiver/rental form for you to fill out in advance…" at bounding box center [453, 189] width 624 height 40
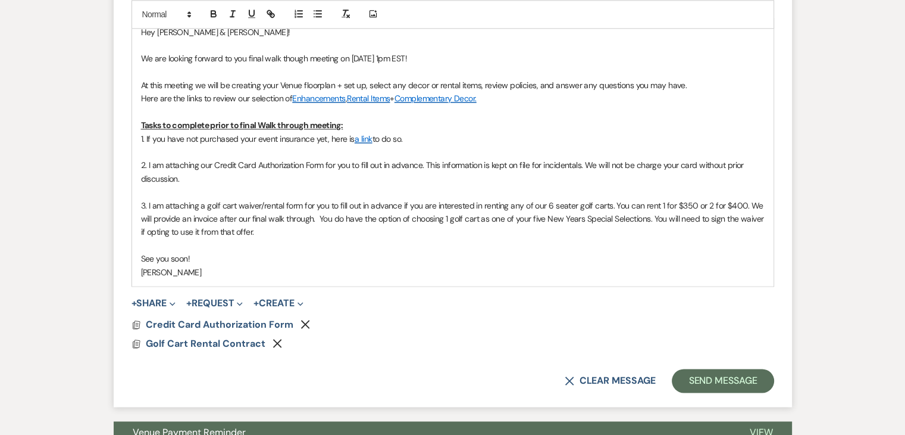
scroll to position [1602, 0]
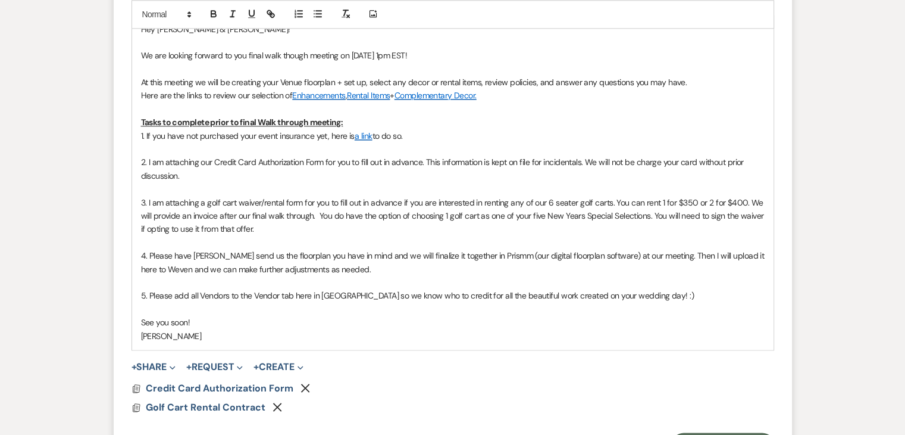
click at [351, 115] on p "Tasks to complete prior to final Walk through meeting:" at bounding box center [453, 121] width 624 height 13
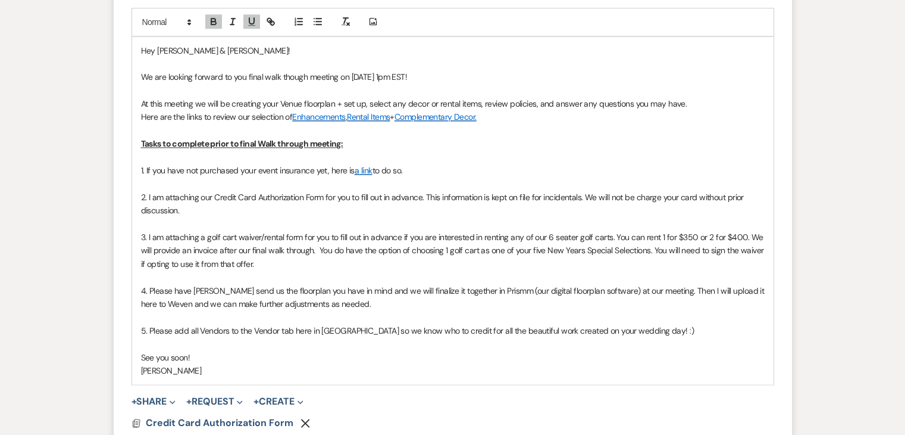
scroll to position [1580, 0]
click at [142, 352] on span "See you soon!" at bounding box center [165, 357] width 49 height 11
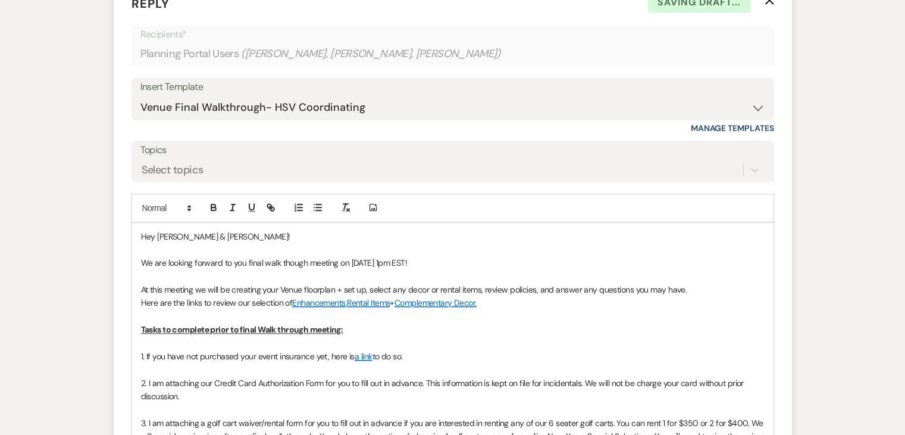
scroll to position [1393, 0]
click at [451, 257] on p "We are looking forward to you final walk though meeting on [DATE] 1pm EST!" at bounding box center [453, 263] width 624 height 13
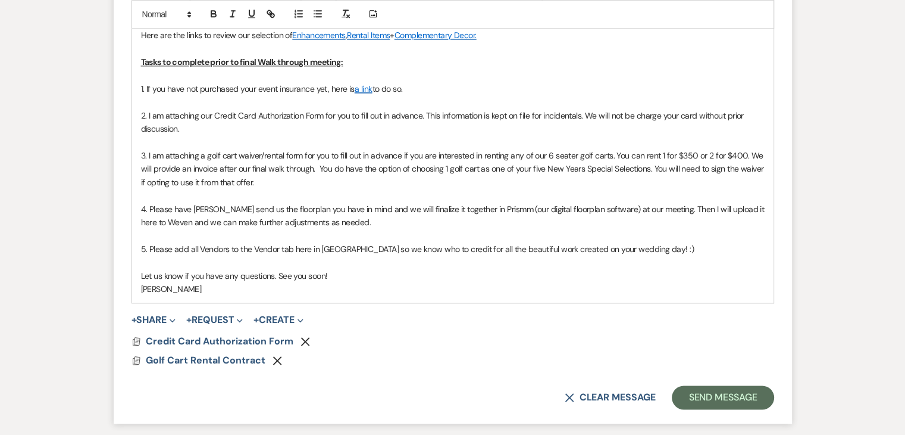
scroll to position [1661, 0]
click at [721, 386] on button "Send Message" at bounding box center [723, 398] width 102 height 24
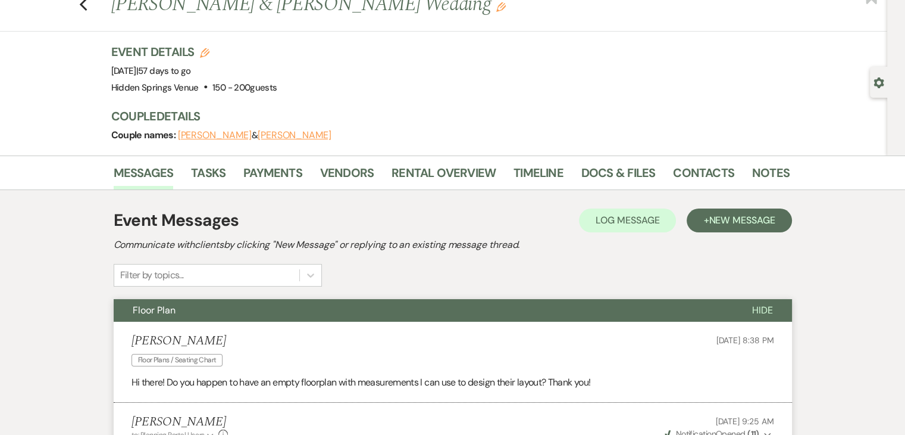
scroll to position [0, 0]
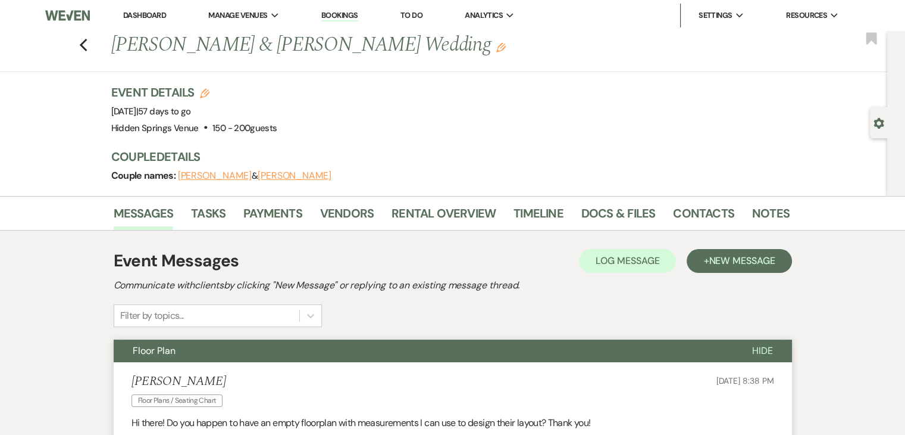
click at [152, 17] on link "Dashboard" at bounding box center [144, 15] width 43 height 10
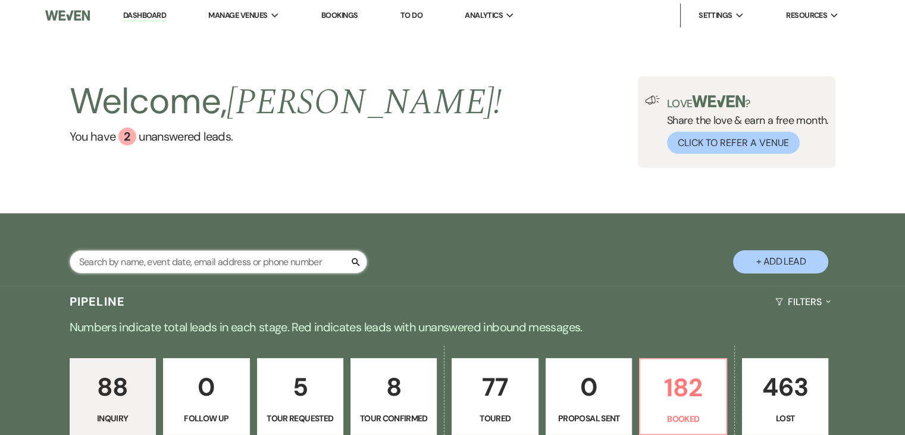
click at [230, 258] on input "text" at bounding box center [219, 261] width 298 height 23
type input "[PERSON_NAME]"
select select "8"
select select "6"
select select "8"
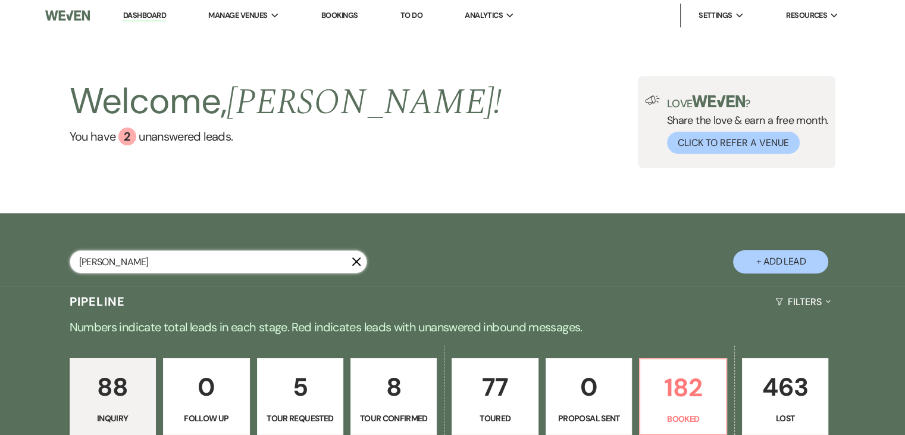
select select "6"
select select "5"
select select "8"
select select "5"
select select "8"
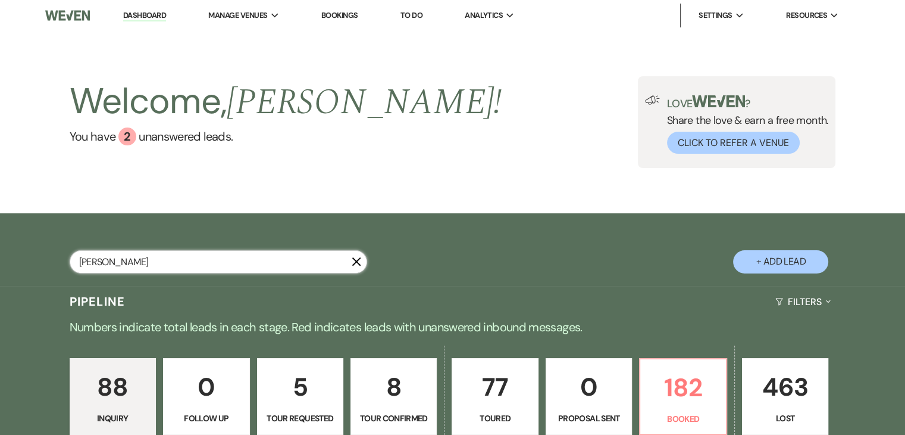
select select "11"
select select "8"
select select "5"
select select "8"
select select "5"
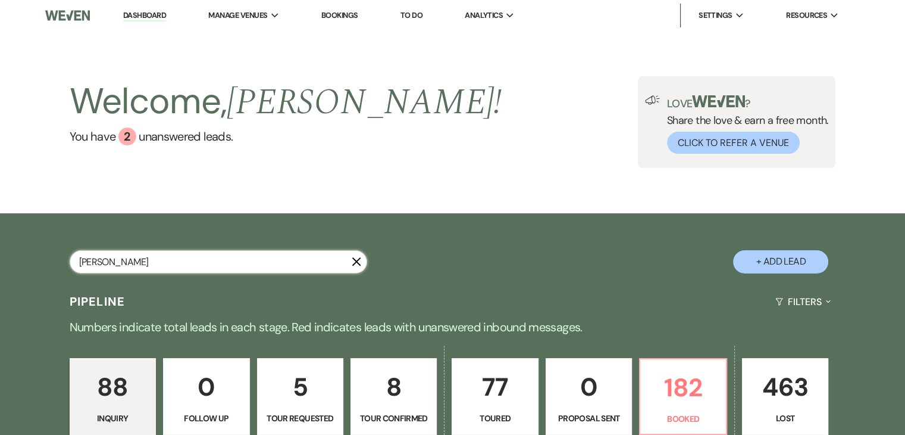
select select "8"
select select "5"
select select "8"
select select "5"
select select "8"
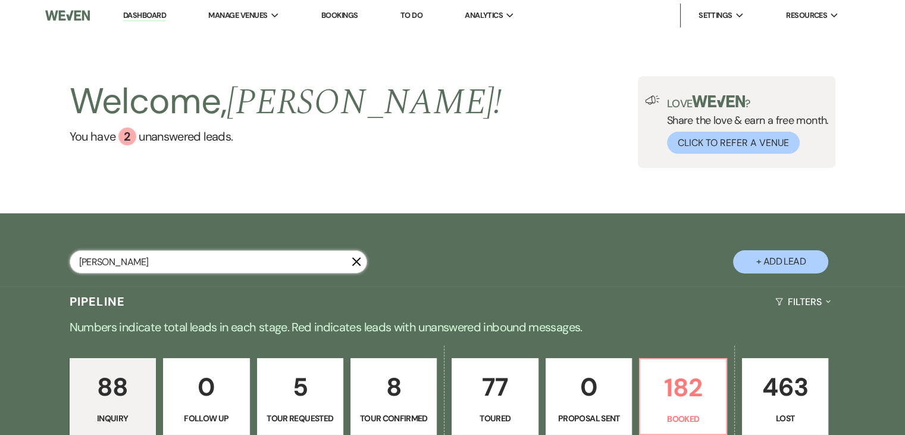
select select "6"
select select "8"
select select "2"
select select "8"
select select "5"
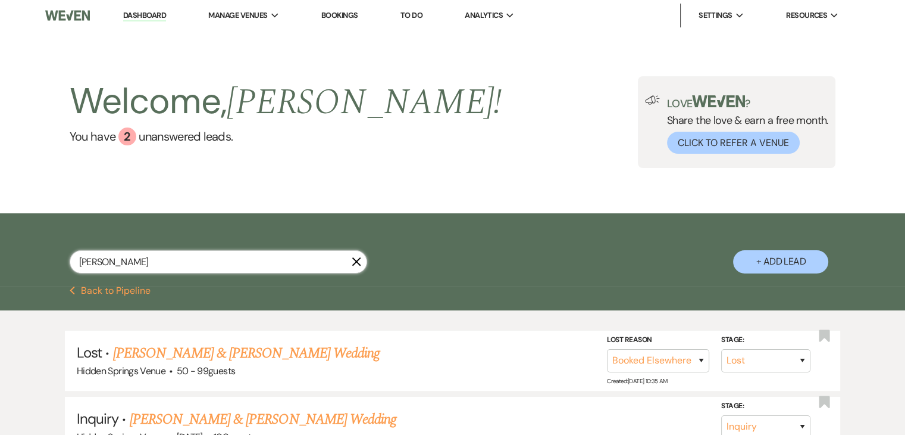
type input "[PERSON_NAME]"
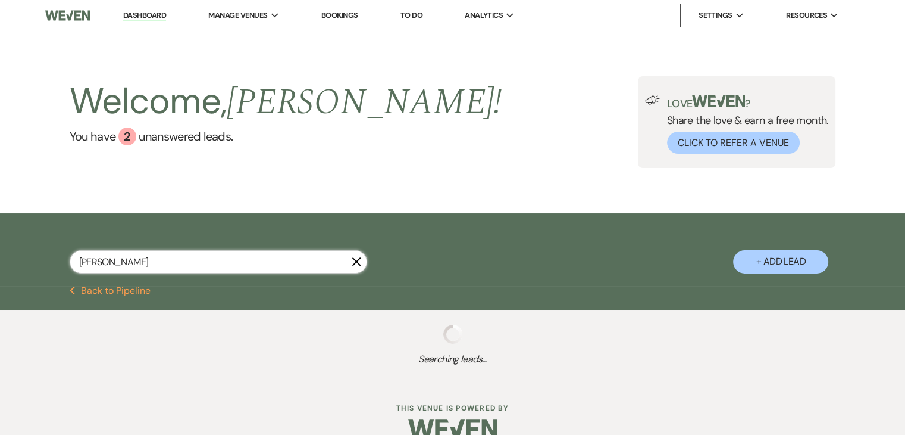
select select "8"
select select "6"
select select "8"
select select "6"
select select "5"
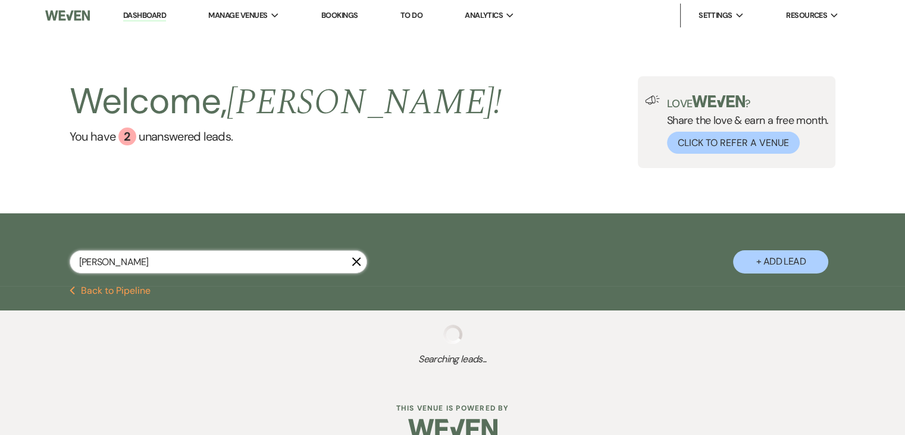
select select "8"
select select "5"
select select "8"
select select "11"
select select "8"
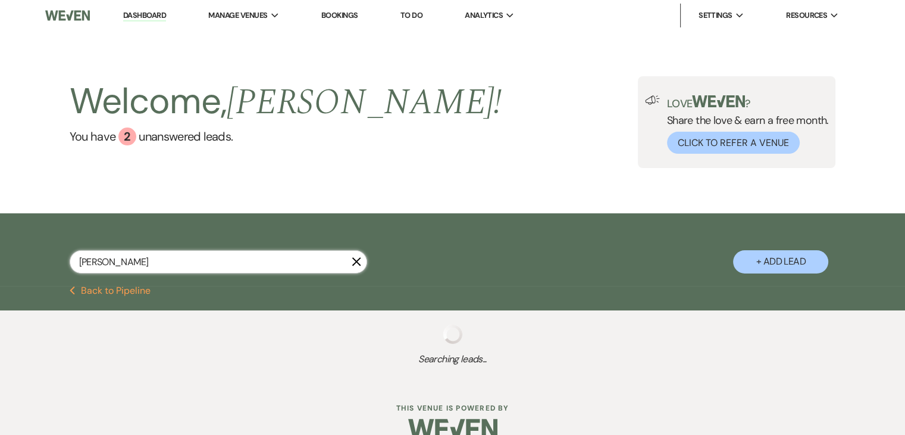
select select "5"
select select "8"
select select "5"
select select "8"
select select "5"
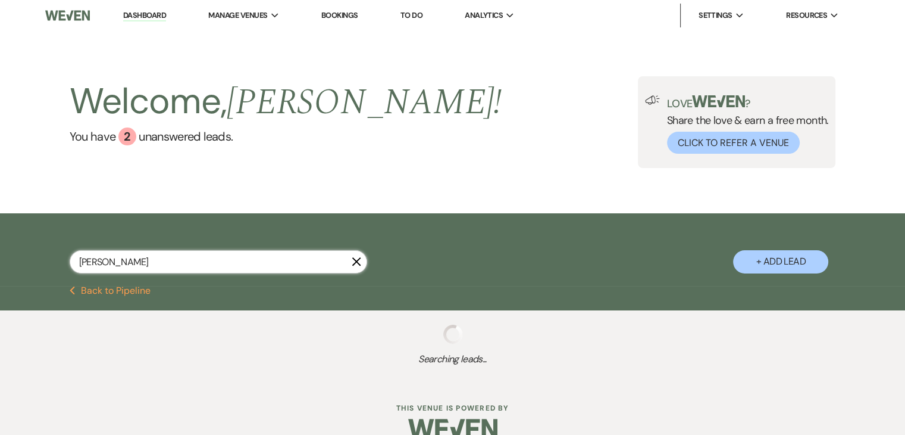
select select "8"
select select "5"
select select "8"
select select "6"
select select "8"
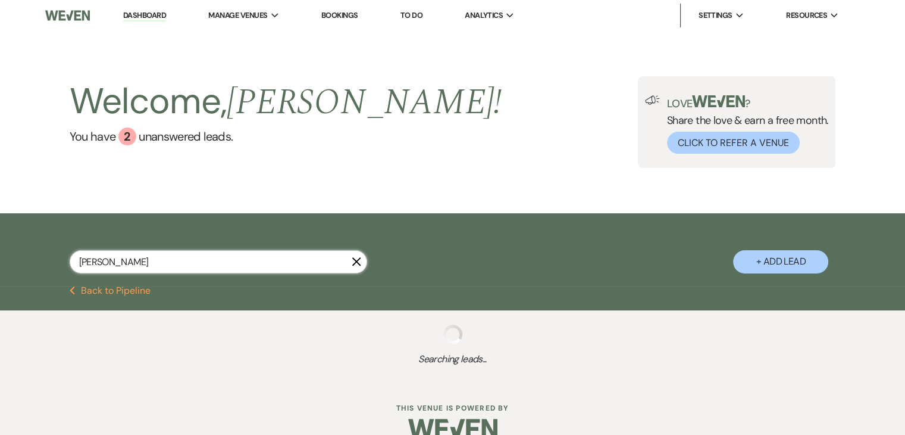
select select "2"
select select "8"
select select "5"
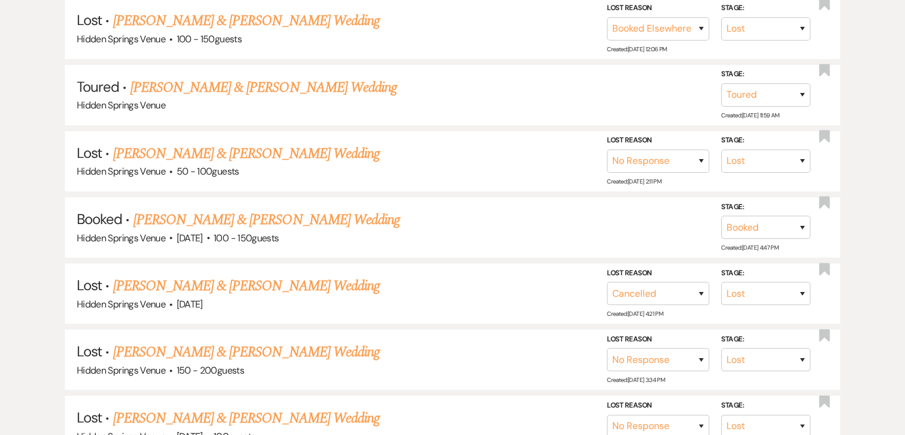
scroll to position [599, 0]
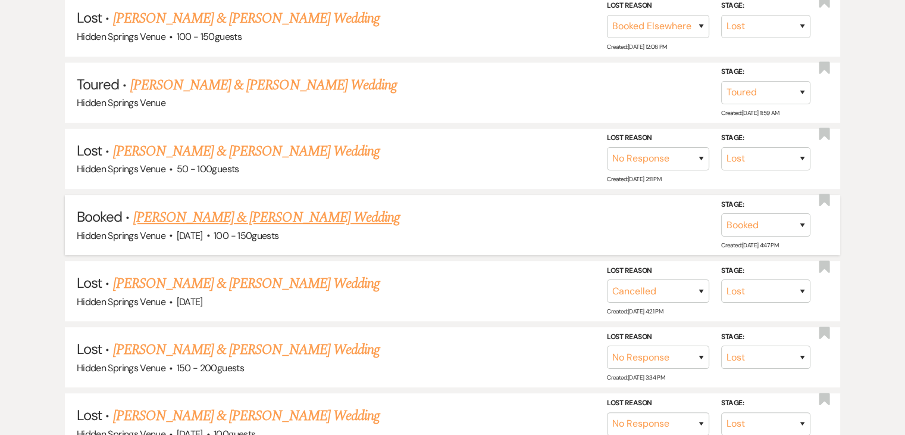
type input "[PERSON_NAME]"
click at [233, 220] on link "[PERSON_NAME] & [PERSON_NAME] Wedding" at bounding box center [266, 217] width 267 height 21
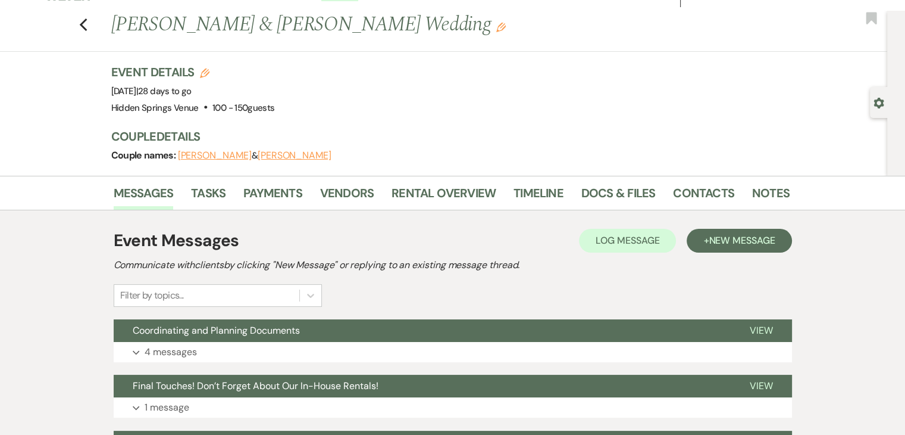
scroll to position [21, 0]
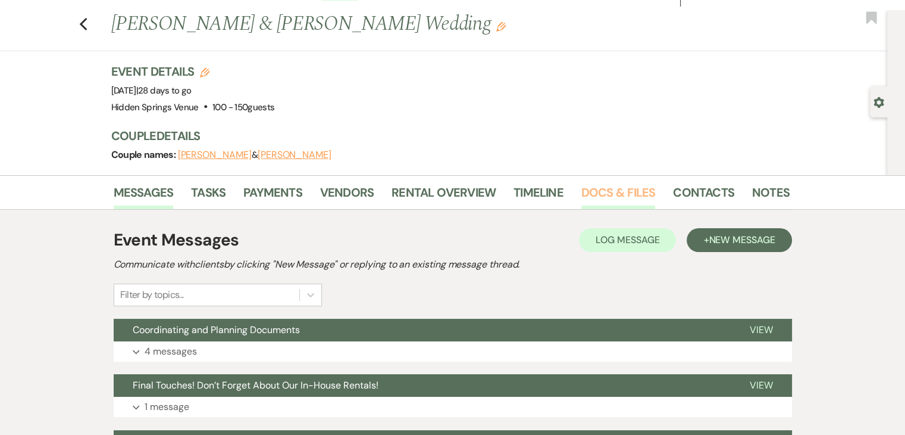
click at [625, 193] on link "Docs & Files" at bounding box center [619, 196] width 74 height 26
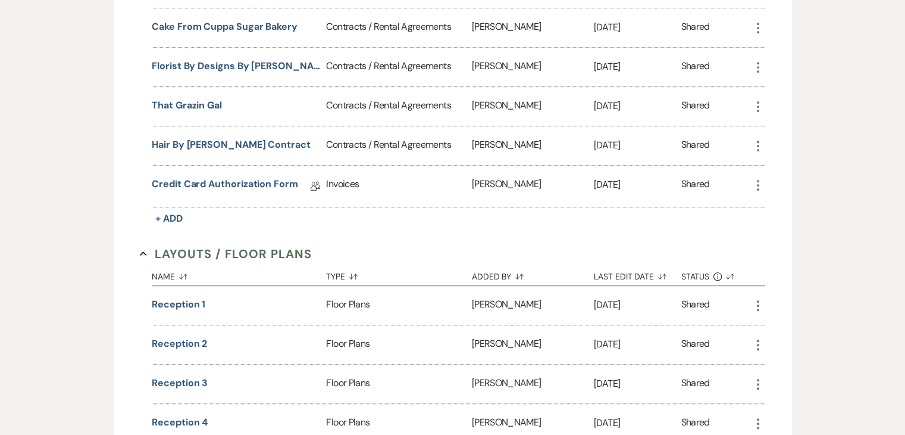
scroll to position [738, 0]
click at [230, 177] on link "Credit Card Authorization Form" at bounding box center [225, 185] width 146 height 18
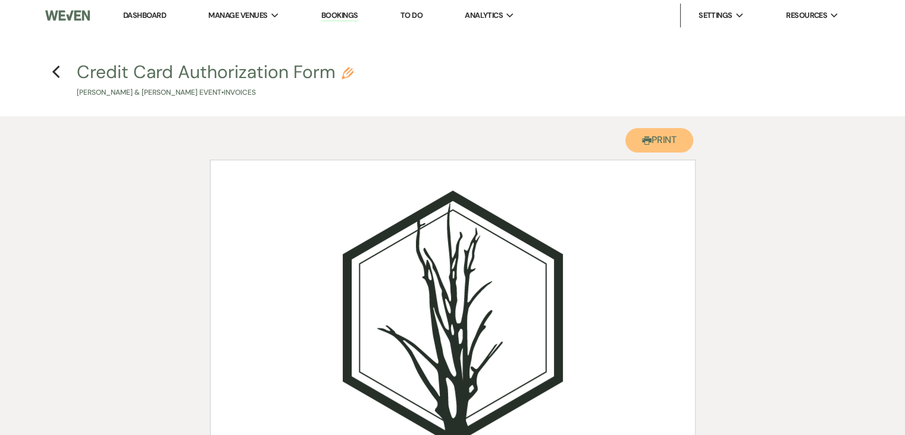
click at [642, 141] on use "button" at bounding box center [647, 140] width 10 height 8
click at [58, 78] on use "button" at bounding box center [56, 71] width 8 height 13
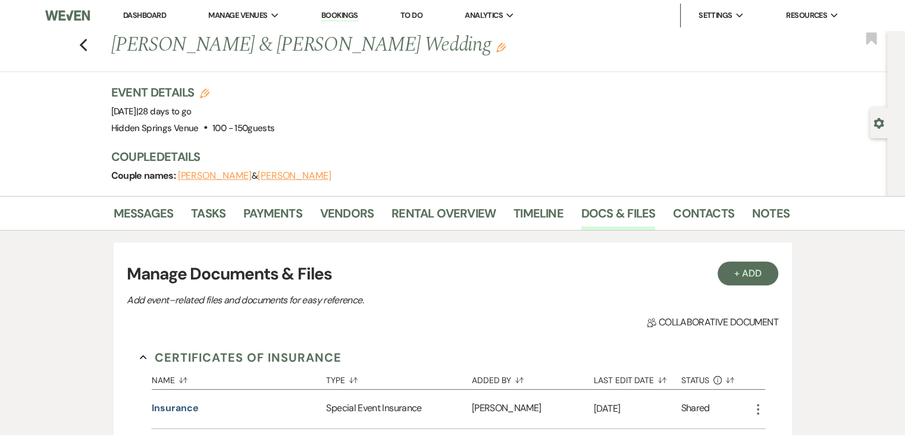
click at [143, 15] on link "Dashboard" at bounding box center [144, 15] width 43 height 10
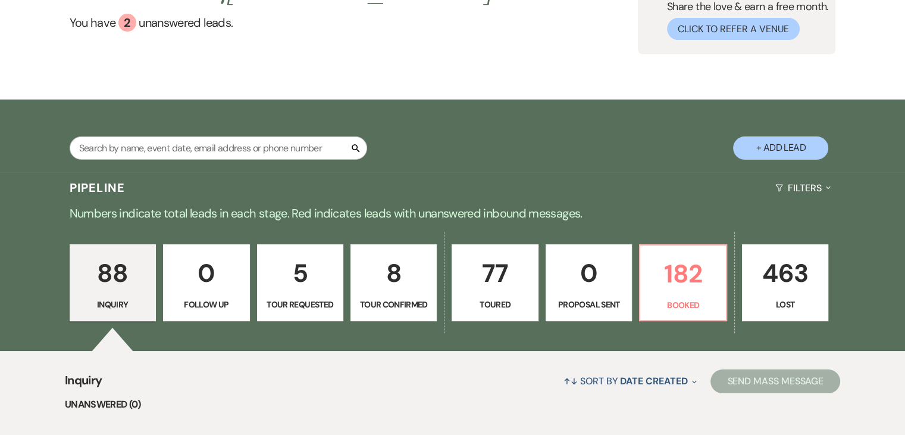
scroll to position [145, 0]
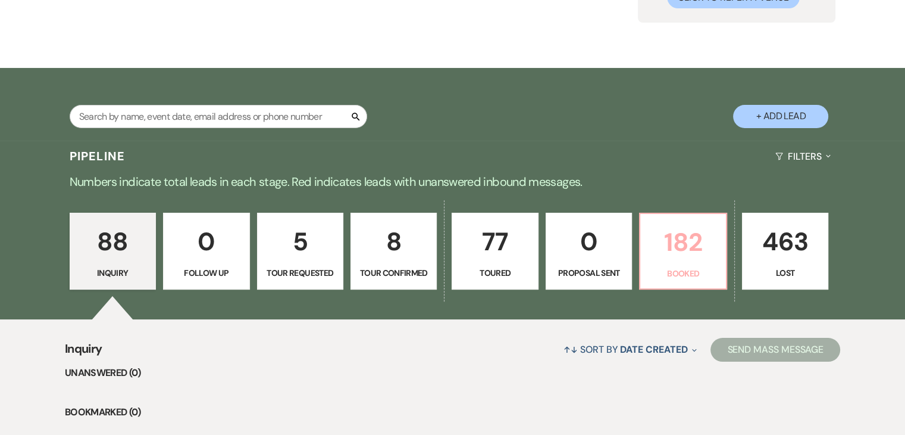
click at [675, 255] on p "182" at bounding box center [683, 242] width 71 height 40
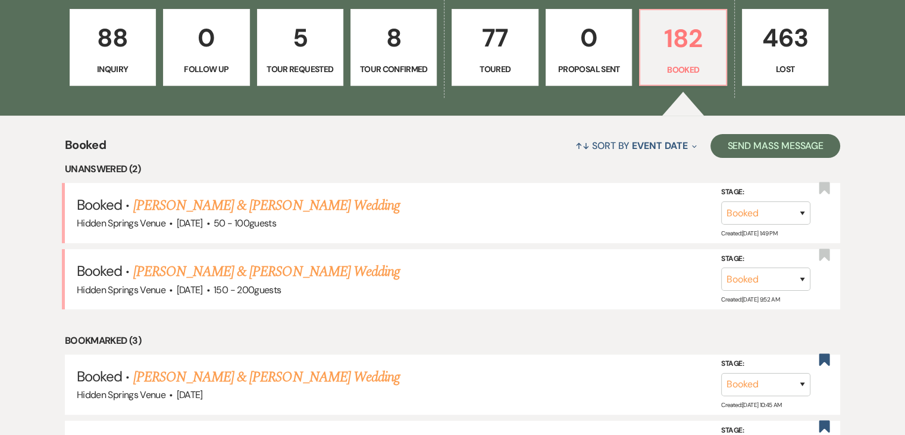
scroll to position [350, 0]
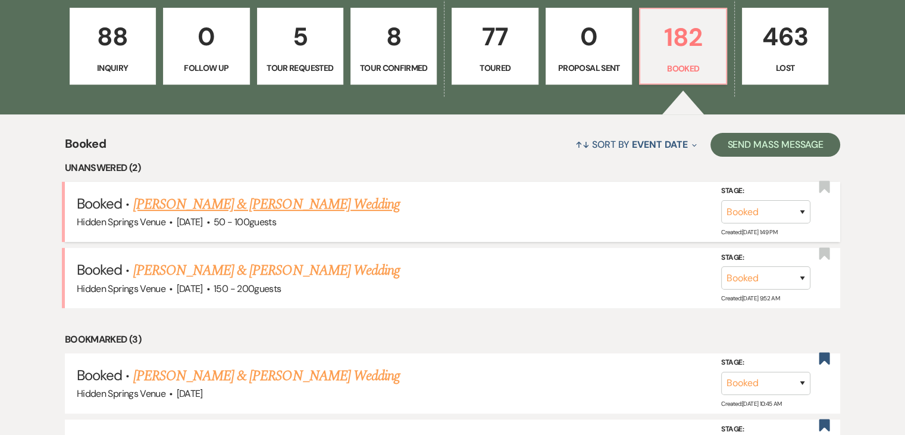
click at [303, 203] on link "[PERSON_NAME] & [PERSON_NAME] Wedding" at bounding box center [266, 203] width 267 height 21
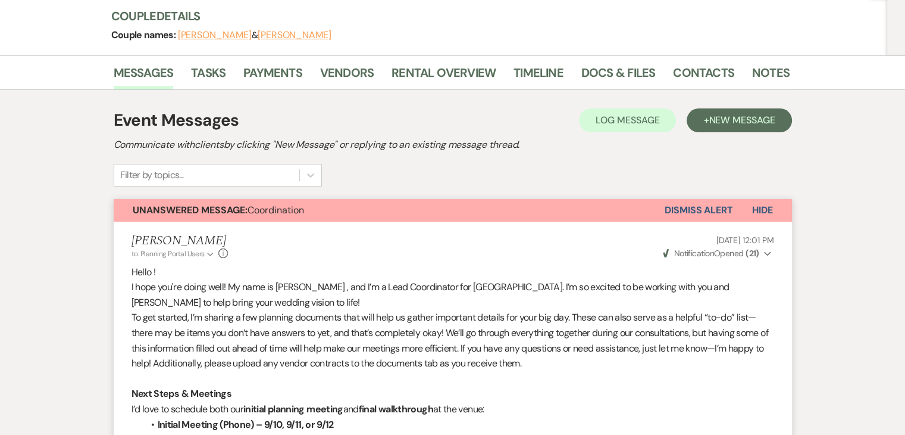
scroll to position [140, 0]
click at [726, 120] on span "New Message" at bounding box center [742, 120] width 66 height 13
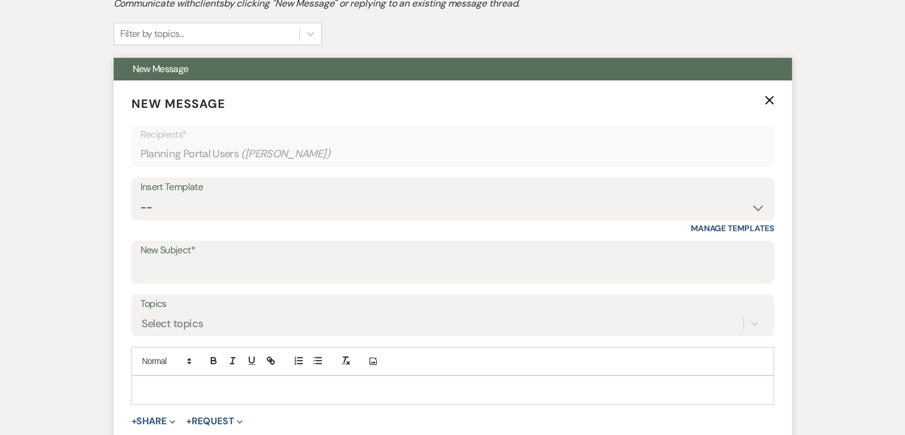
scroll to position [283, 0]
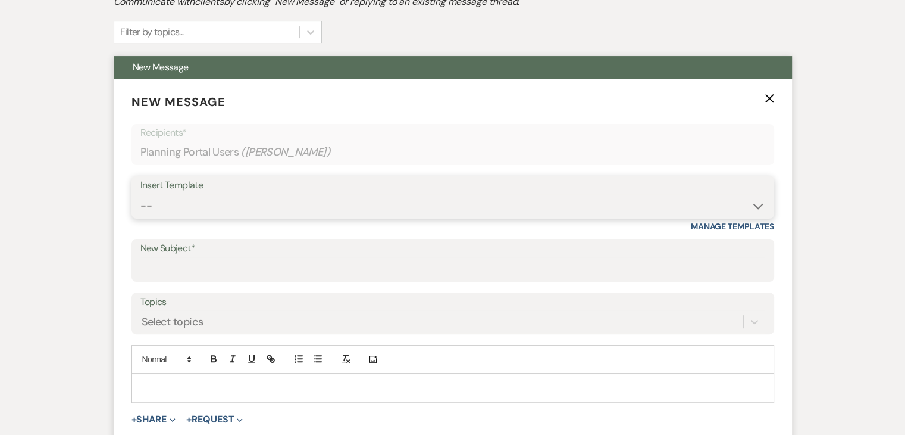
click at [360, 207] on select "-- Initial Inquiry Response Tour Request Response Follow Up Review Email Check-…" at bounding box center [452, 205] width 625 height 23
select select "5451"
click at [140, 194] on select "-- Initial Inquiry Response Tour Request Response Follow Up Review Email Check-…" at bounding box center [452, 205] width 625 height 23
type input "Venue Final Walkthrough"
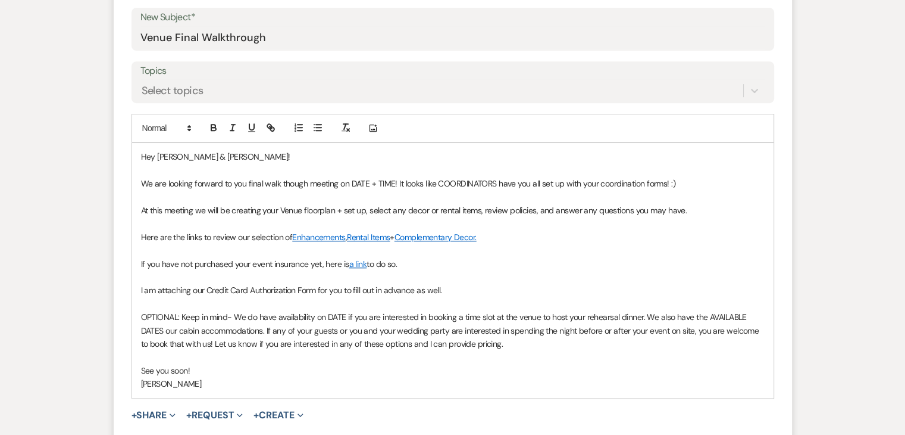
scroll to position [517, 0]
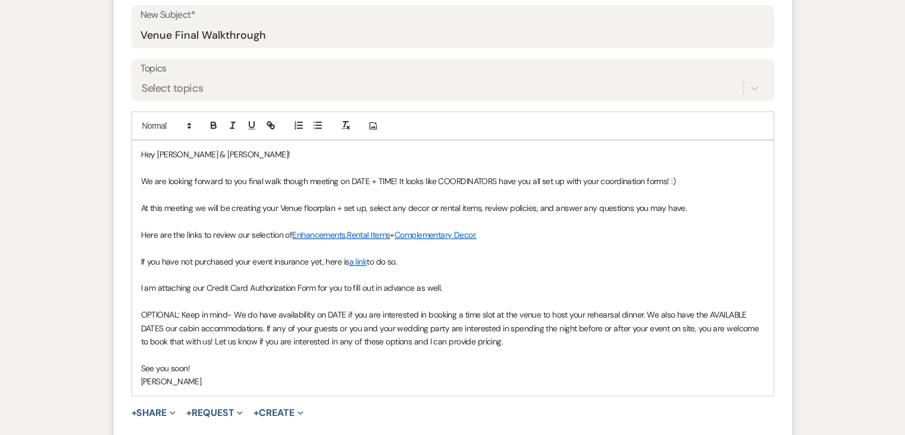
click at [389, 179] on span "We are looking forward to you final walk though meeting on DATE + TIME! It look…" at bounding box center [408, 181] width 535 height 11
click at [391, 179] on span "We are looking forward to you final walk though meeting on DATE + TIME! It look…" at bounding box center [408, 181] width 535 height 11
click at [541, 182] on span "We are looking forward to you final walk though meeting on [DATE] 1pm EST! It l…" at bounding box center [413, 181] width 545 height 11
click at [512, 179] on span "We are looking forward to you final walk though meeting on [DATE] 1pm EST! It l…" at bounding box center [414, 181] width 546 height 11
click at [677, 179] on p "We are looking forward to you final walk though meeting on [DATE] 1pm EST! It l…" at bounding box center [453, 180] width 624 height 13
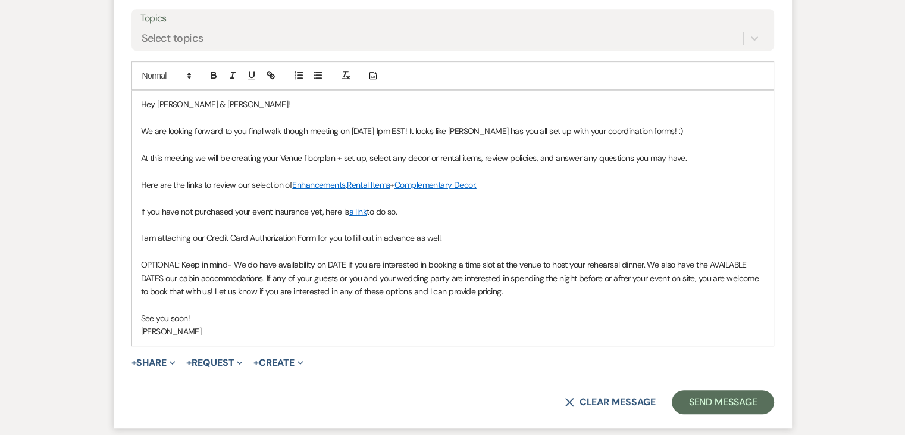
scroll to position [567, 0]
click at [141, 181] on span "Here are the links to review our selection of" at bounding box center [217, 184] width 152 height 11
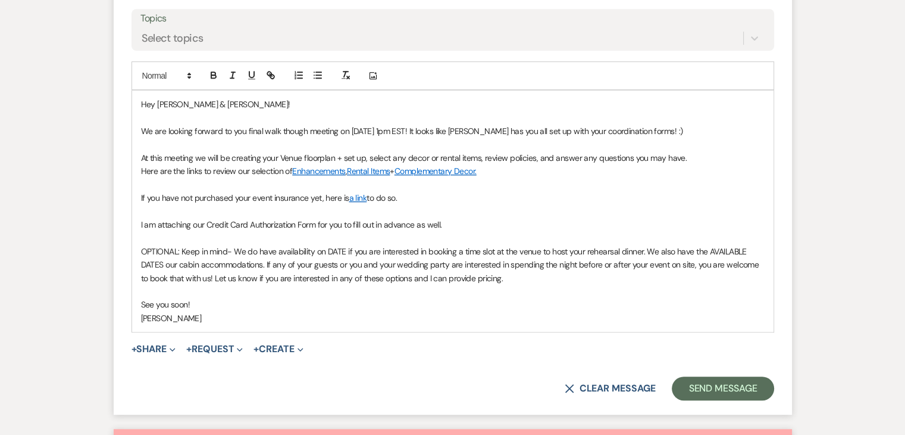
click at [141, 195] on span "If you have not purchased your event insurance yet, here is" at bounding box center [245, 197] width 208 height 11
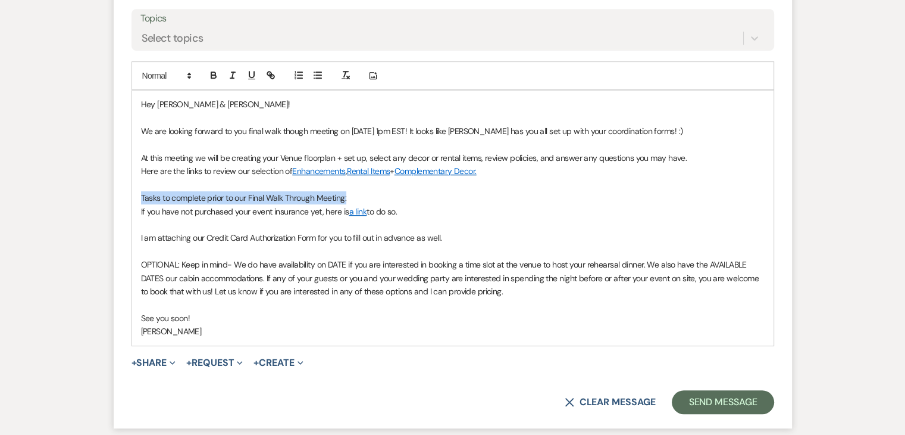
drag, startPoint x: 355, startPoint y: 199, endPoint x: 131, endPoint y: 201, distance: 223.8
click at [132, 201] on div "Hey [PERSON_NAME] & [PERSON_NAME]! We are looking forward to you final walk tho…" at bounding box center [453, 217] width 642 height 254
click at [248, 79] on icon "button" at bounding box center [251, 75] width 11 height 11
click at [207, 77] on button "button" at bounding box center [213, 75] width 17 height 14
click at [371, 198] on p "Tasks to complete prior to our Final Walk Through Meeting:" at bounding box center [453, 197] width 624 height 13
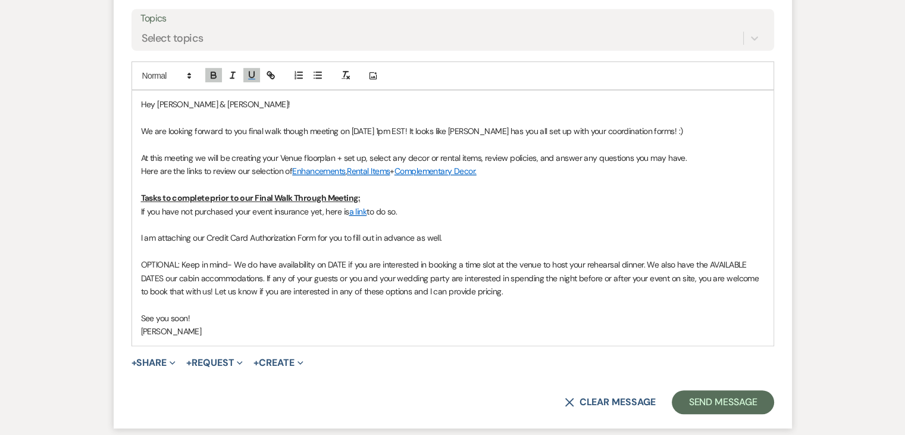
click at [138, 210] on div "Hey [PERSON_NAME] & [PERSON_NAME]! We are looking forward to you final walk tho…" at bounding box center [453, 217] width 642 height 254
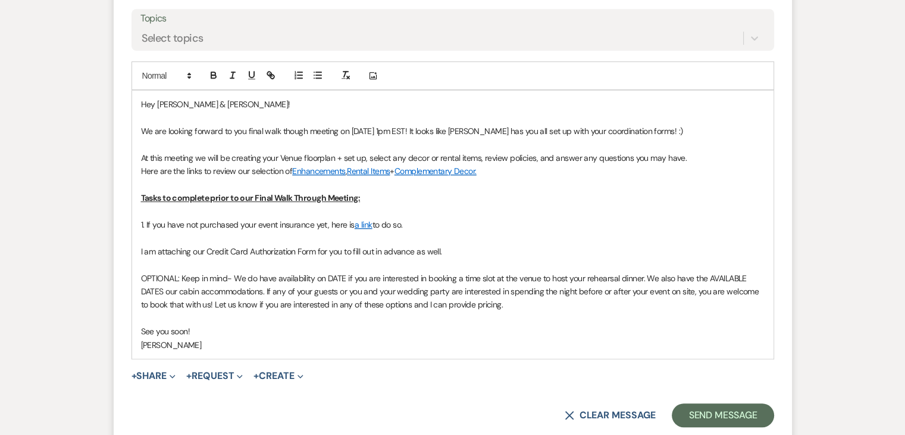
click at [140, 247] on div "Hey [PERSON_NAME] & [PERSON_NAME]! We are looking forward to you final walk tho…" at bounding box center [453, 223] width 642 height 267
click at [457, 253] on p "2. I am attaching our Credit Card Authorization Form for you to fill out in adv…" at bounding box center [453, 251] width 624 height 13
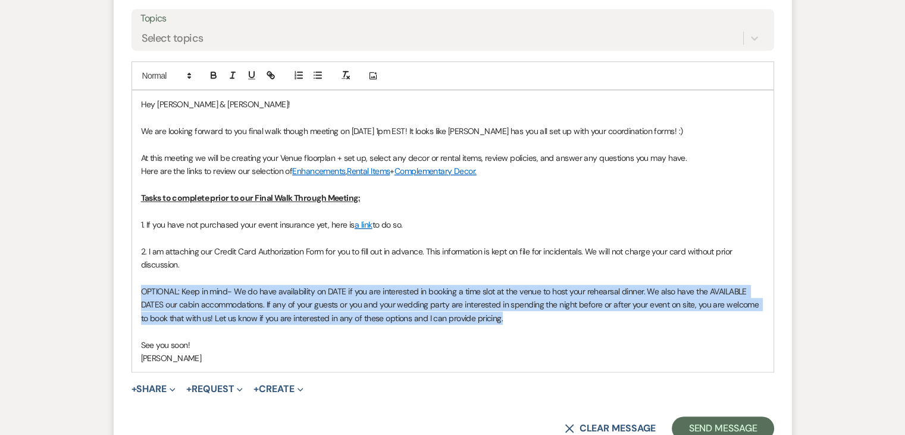
drag, startPoint x: 505, startPoint y: 320, endPoint x: 129, endPoint y: 293, distance: 377.7
click at [129, 293] on form "New Message X Draft saved! Recipients* Planning Portal Users ( [PERSON_NAME] ) …" at bounding box center [453, 124] width 679 height 659
